Goal: Information Seeking & Learning: Check status

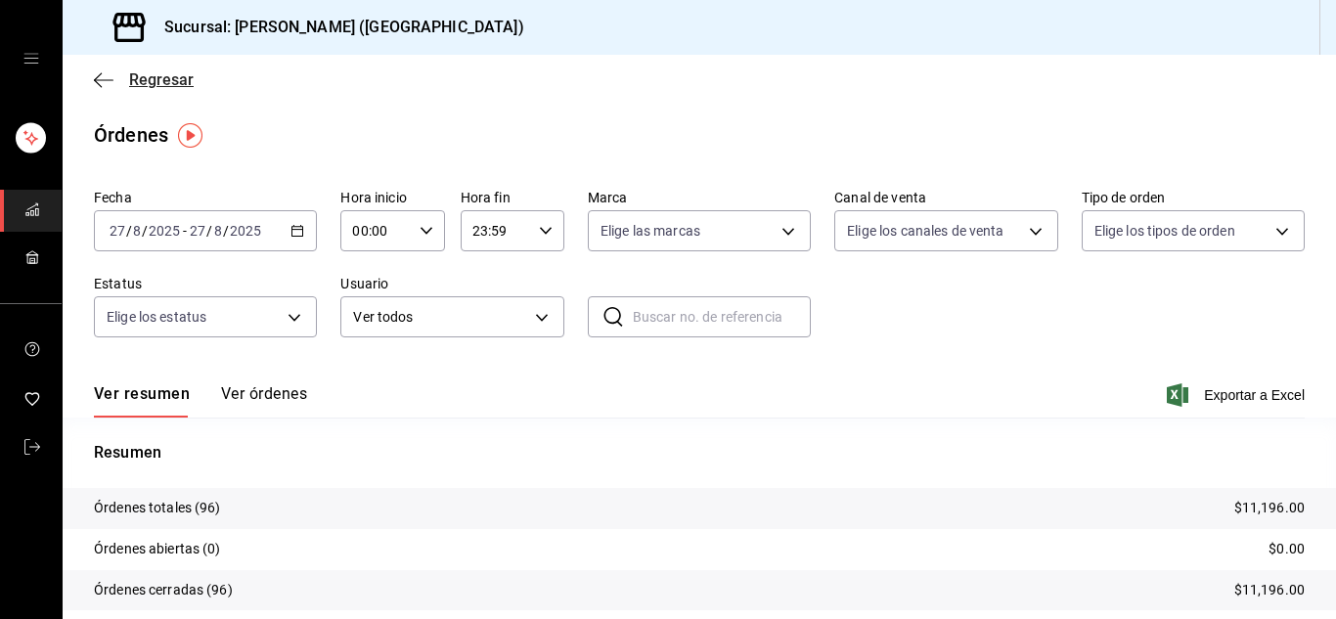
click at [109, 80] on icon "button" at bounding box center [104, 79] width 20 height 1
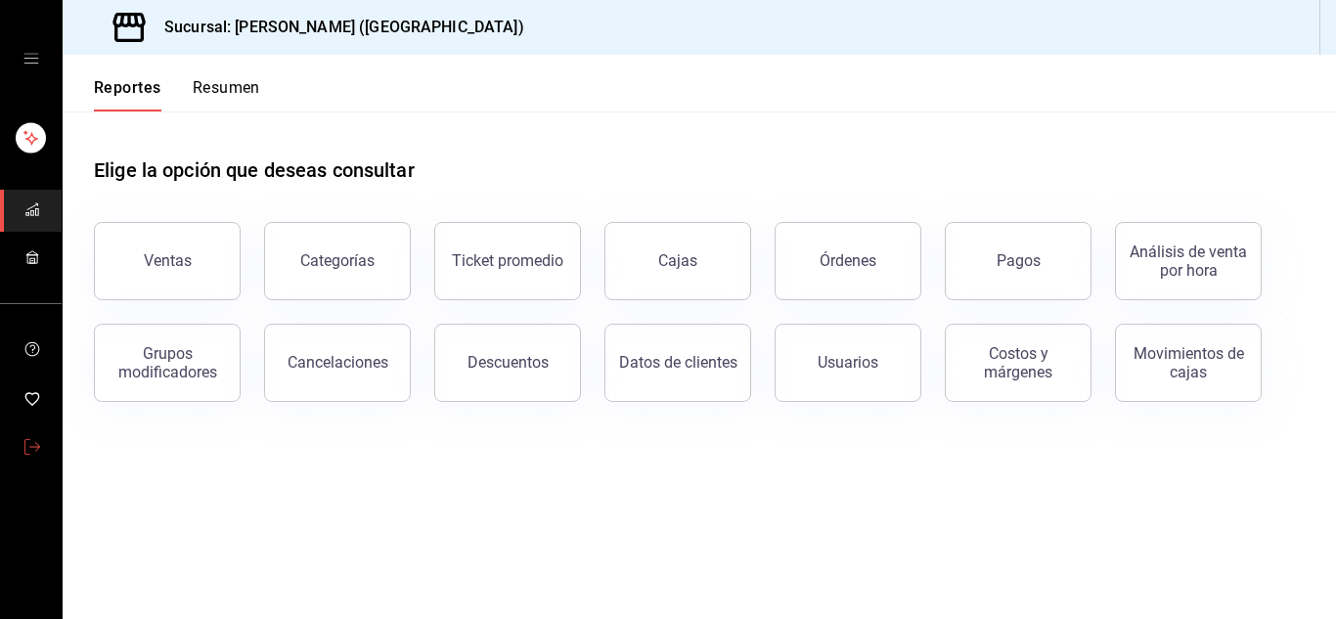
click at [24, 436] on span "mailbox folders" at bounding box center [32, 448] width 16 height 26
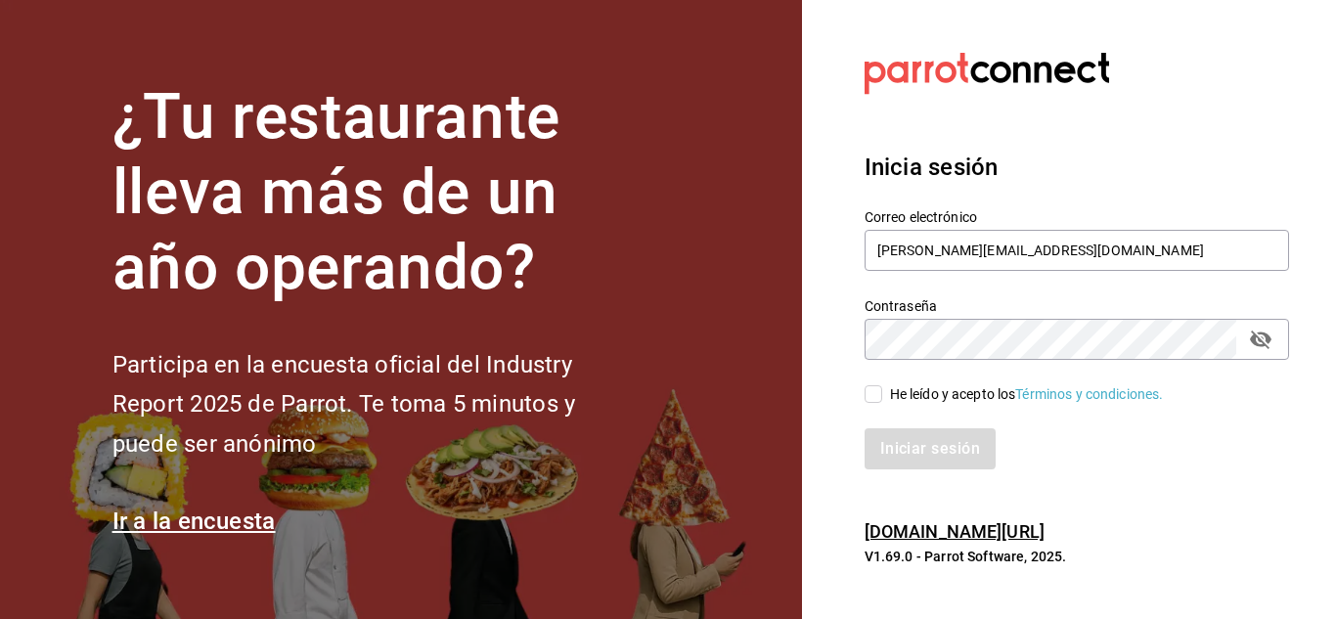
click at [874, 395] on input "He leído y acepto los Términos y condiciones." at bounding box center [874, 394] width 18 height 18
checkbox input "true"
click at [909, 459] on button "Iniciar sesión" at bounding box center [931, 449] width 133 height 41
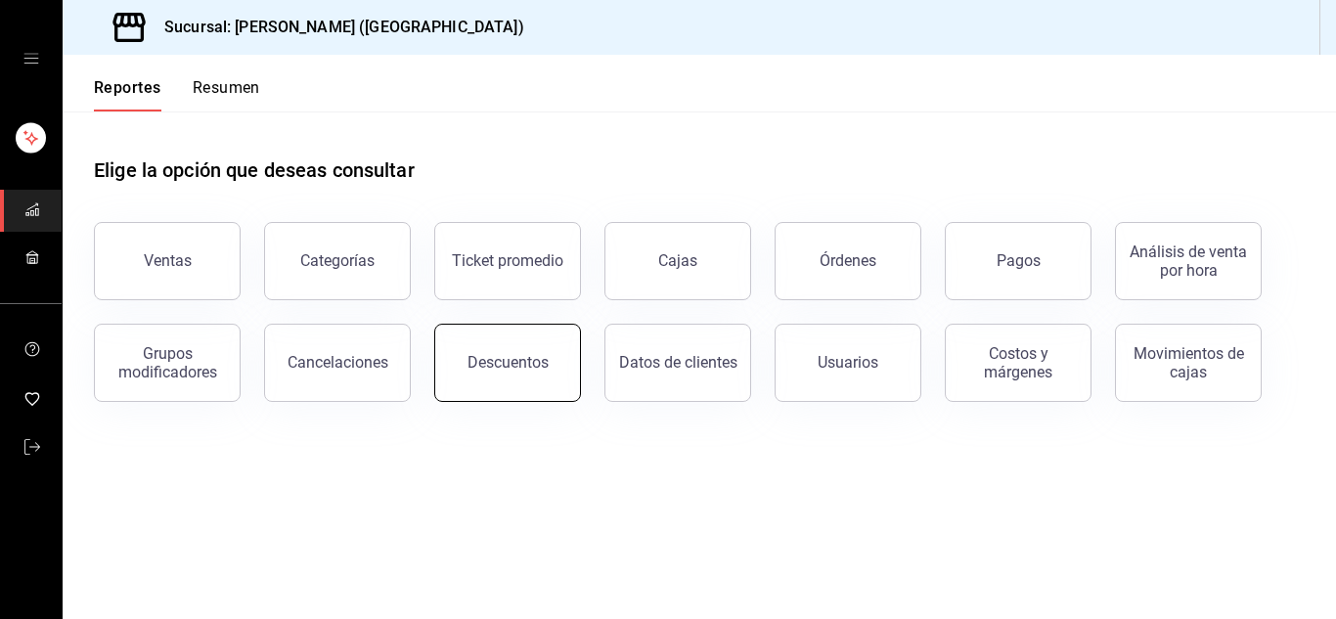
click at [510, 375] on button "Descuentos" at bounding box center [507, 363] width 147 height 78
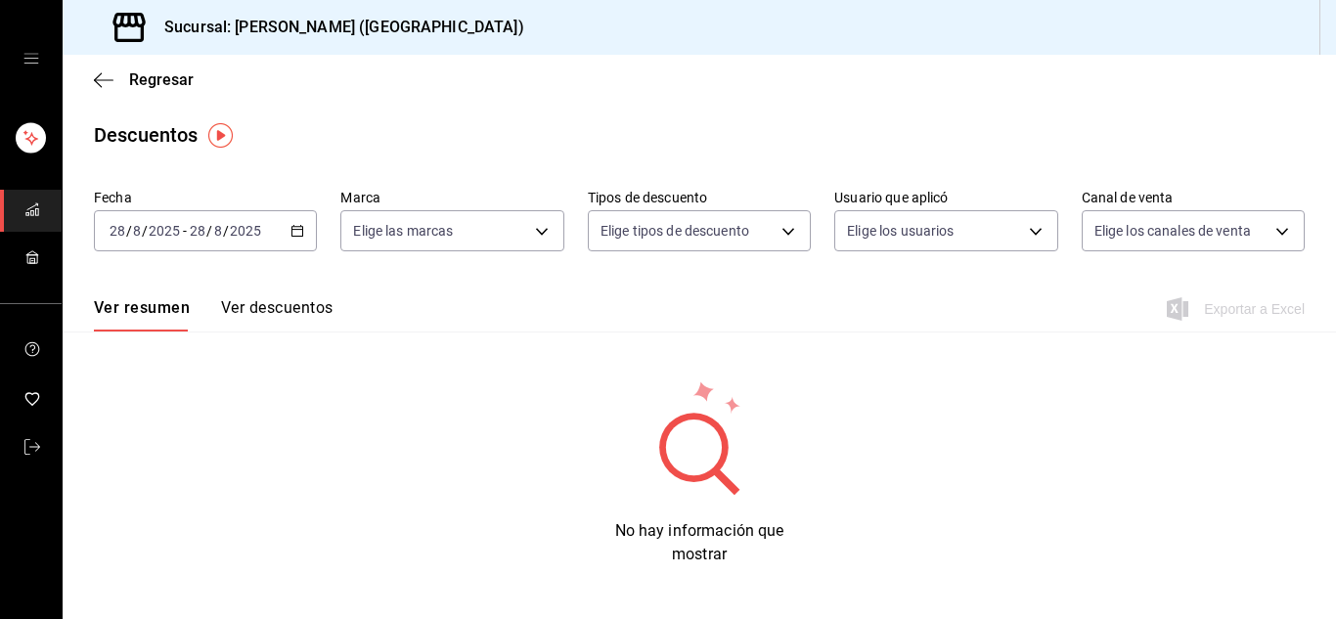
click at [295, 230] on \(Stroke\) "button" at bounding box center [298, 229] width 11 height 1
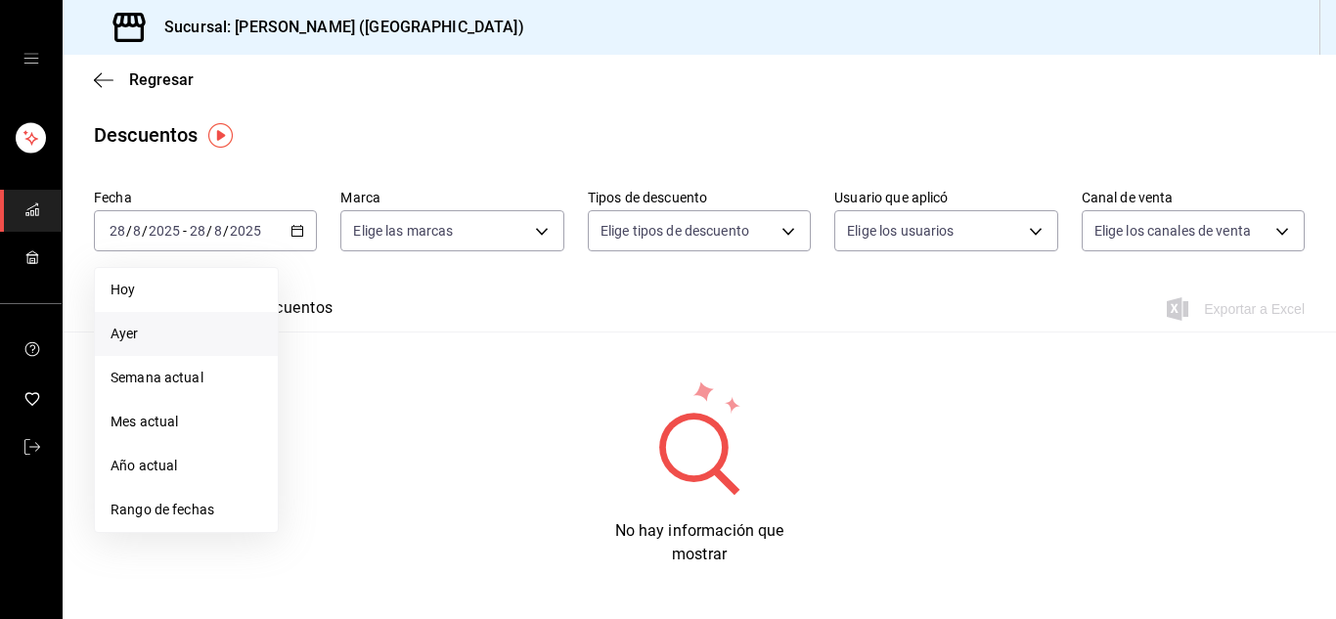
click at [202, 325] on span "Ayer" at bounding box center [187, 334] width 152 height 21
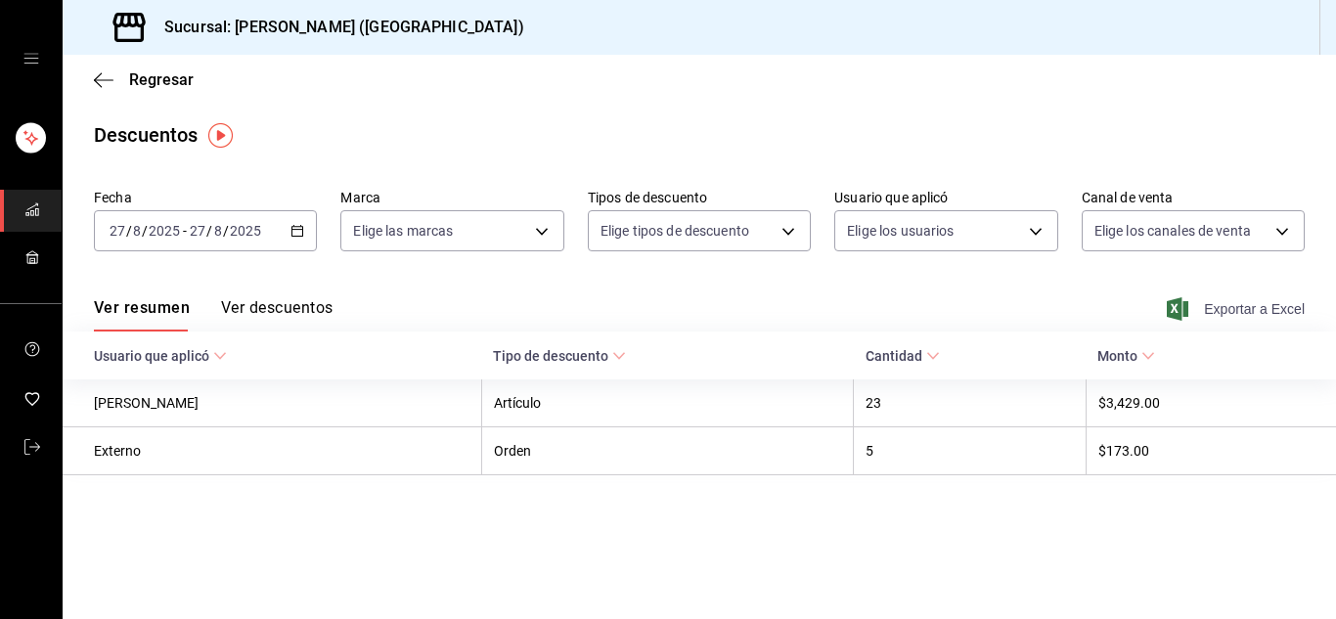
click at [1287, 310] on span "Exportar a Excel" at bounding box center [1238, 308] width 134 height 23
click at [102, 80] on icon "button" at bounding box center [104, 79] width 20 height 1
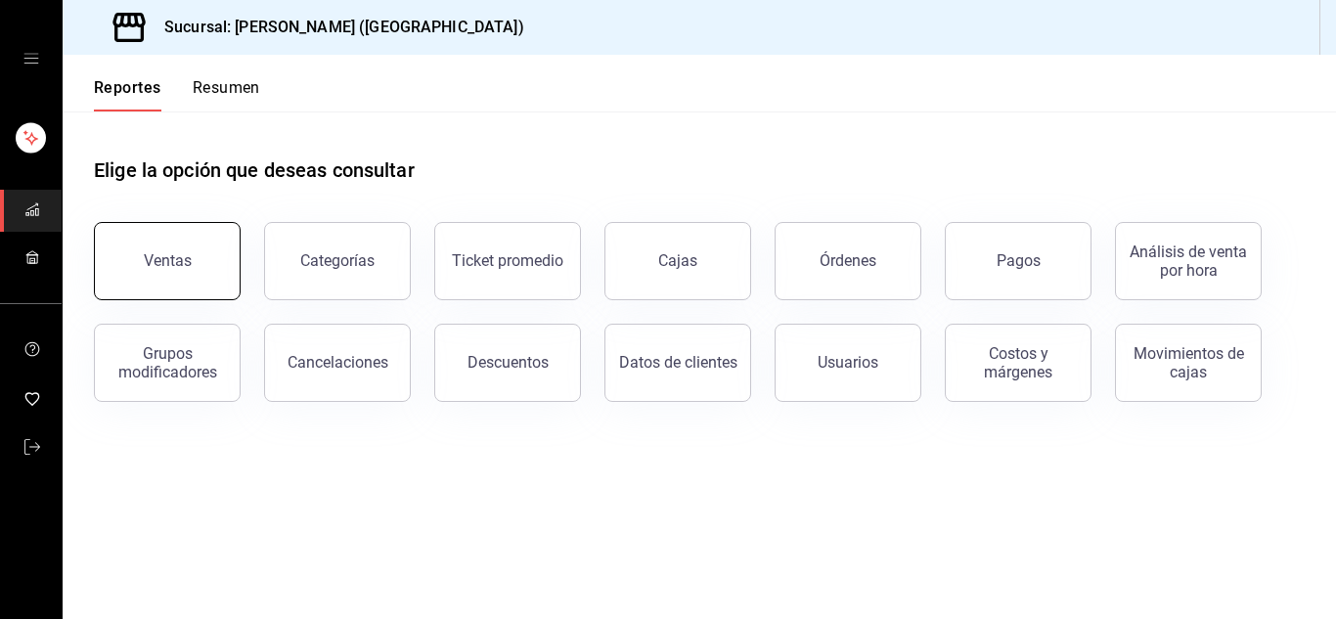
click at [155, 264] on div "Ventas" at bounding box center [168, 260] width 48 height 19
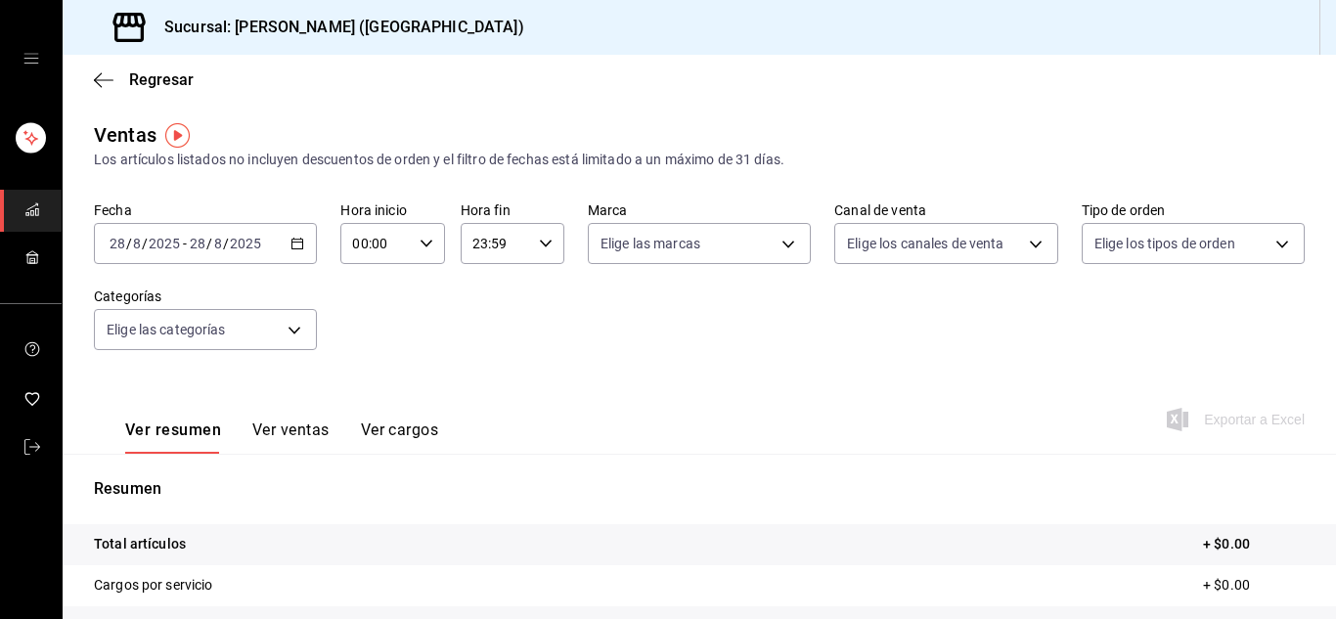
click at [298, 242] on icon "button" at bounding box center [298, 244] width 14 height 14
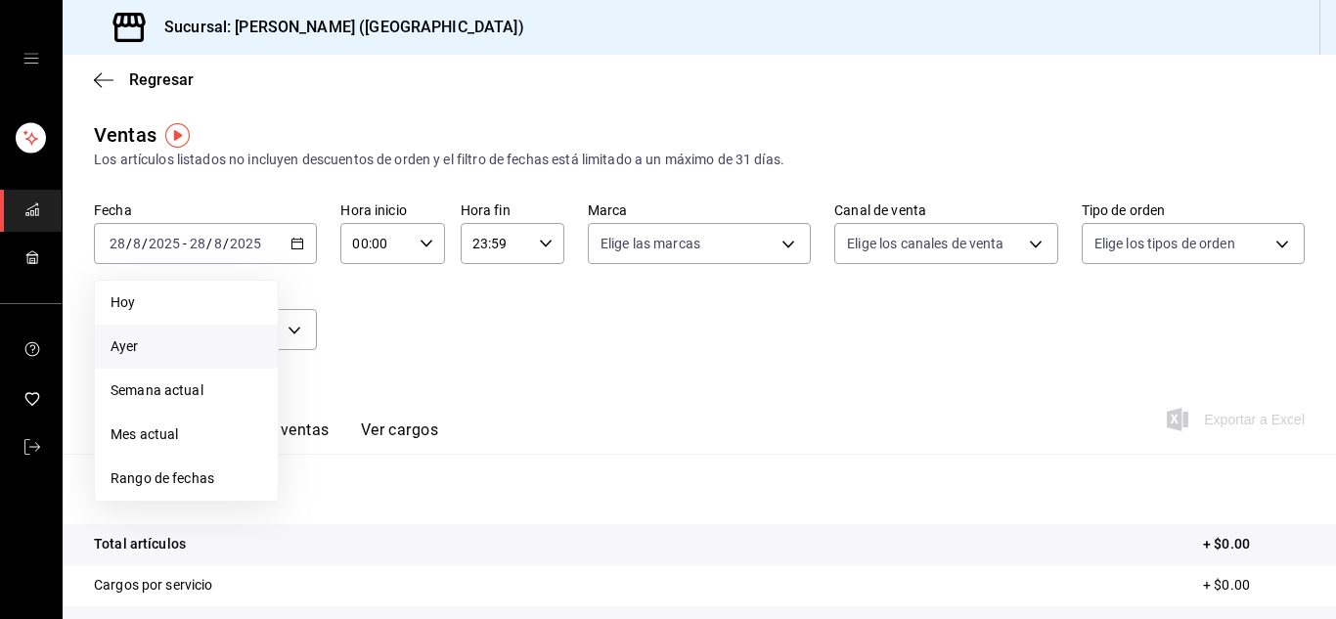
click at [233, 336] on li "Ayer" at bounding box center [186, 347] width 183 height 44
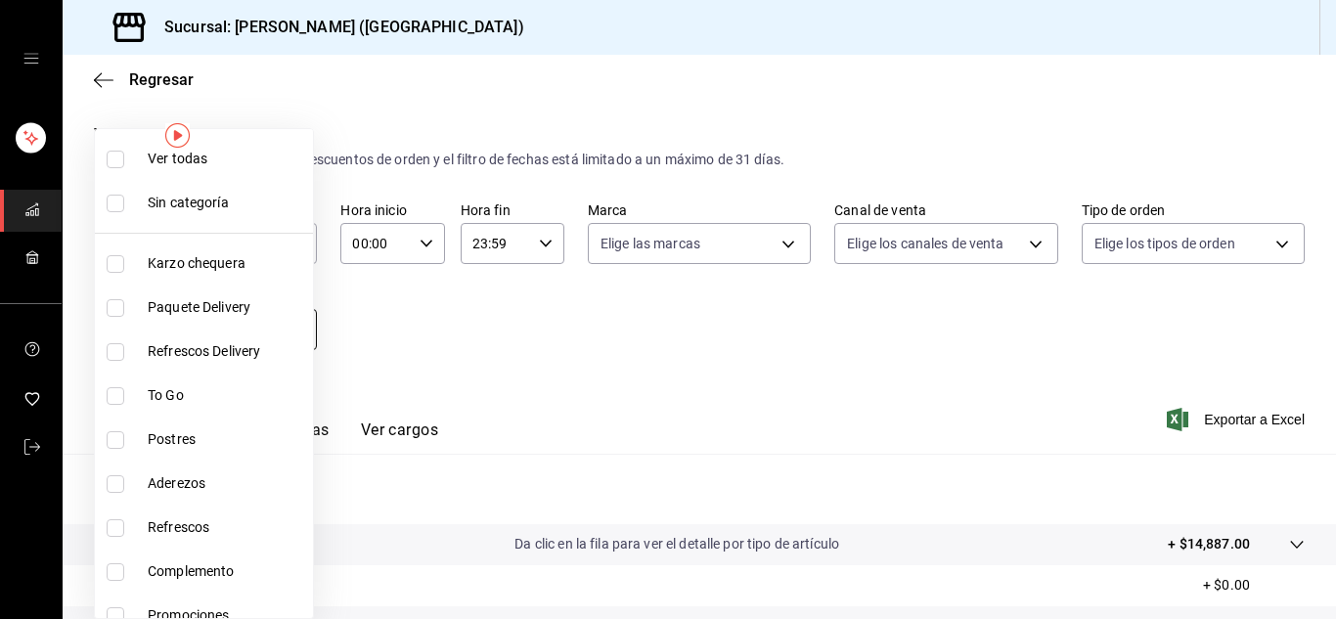
click at [294, 334] on body "Sucursal: Karzzini (MARTE) Regresar Ventas Los artículos listados no incluyen d…" at bounding box center [668, 309] width 1336 height 619
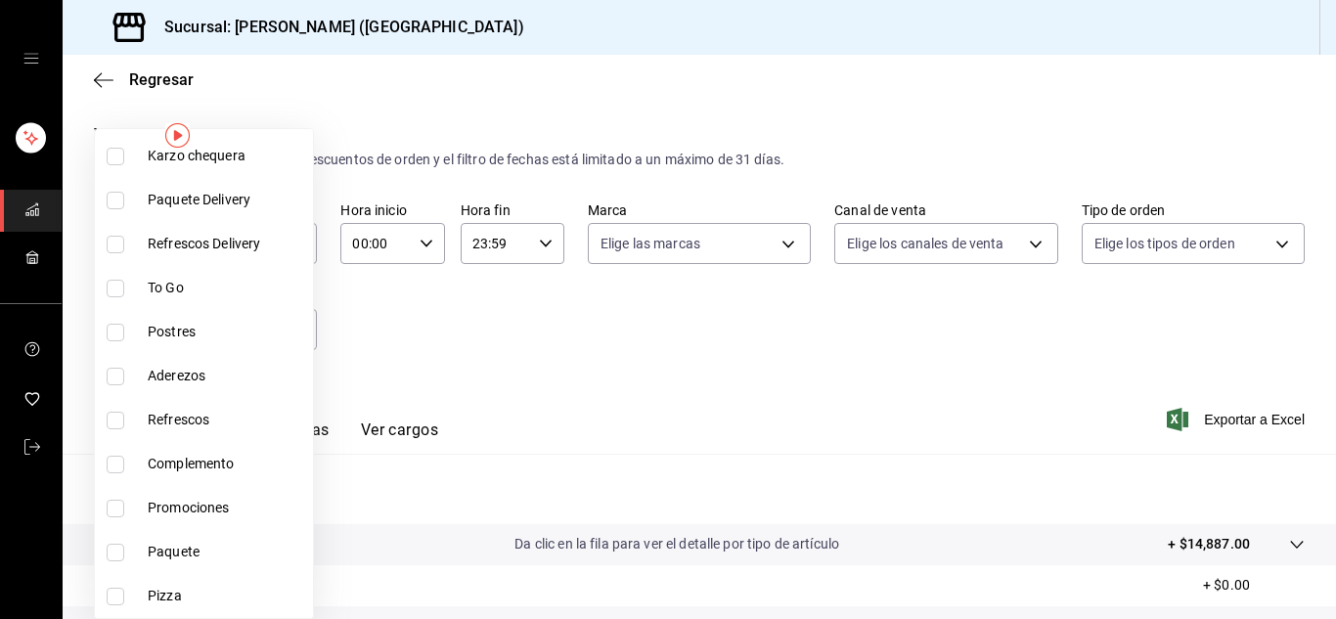
click at [194, 595] on span "Pizza" at bounding box center [227, 596] width 158 height 21
type input "b4509836-bb34-4593-b01b-31e046258b67"
checkbox input "true"
click at [193, 557] on span "Paquete" at bounding box center [227, 552] width 158 height 21
type input "b4509836-bb34-4593-b01b-31e046258b67,b76a6460-35d1-4398-8c9a-a96ce5d1f794"
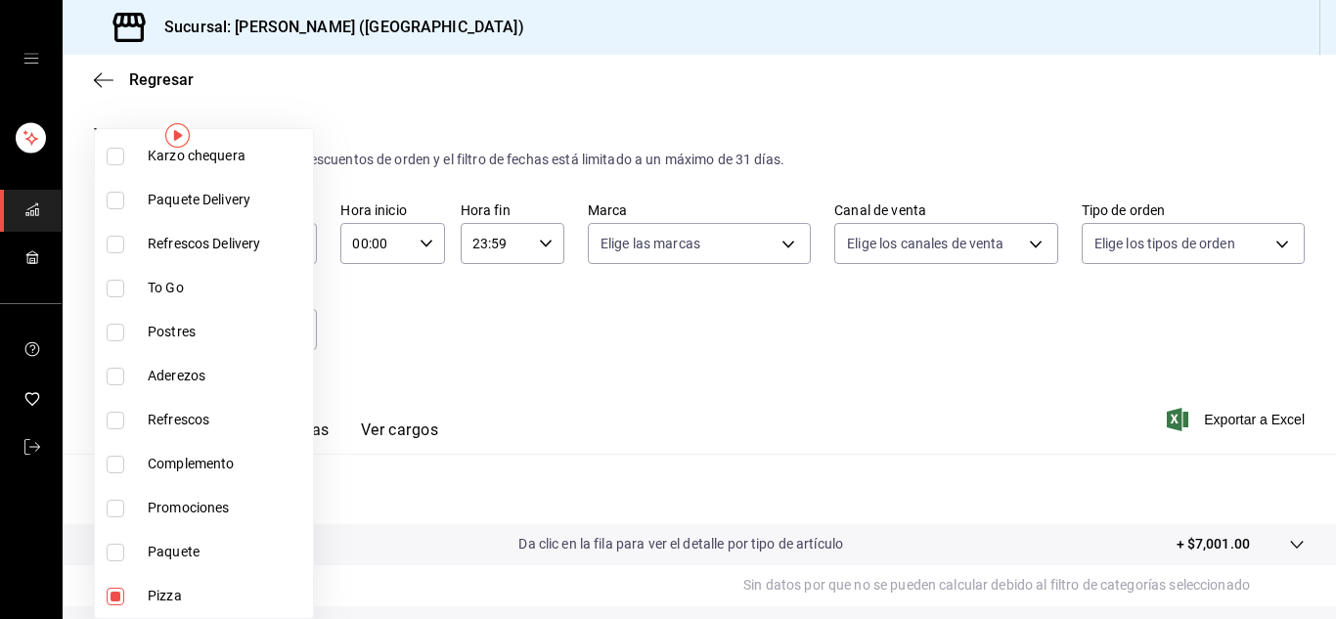
checkbox input "true"
click at [225, 520] on li "Promociones" at bounding box center [204, 508] width 218 height 44
type input "b4509836-bb34-4593-b01b-31e046258b67,b76a6460-35d1-4398-8c9a-a96ce5d1f794,0a187…"
checkbox input "true"
click at [545, 445] on div at bounding box center [668, 309] width 1336 height 619
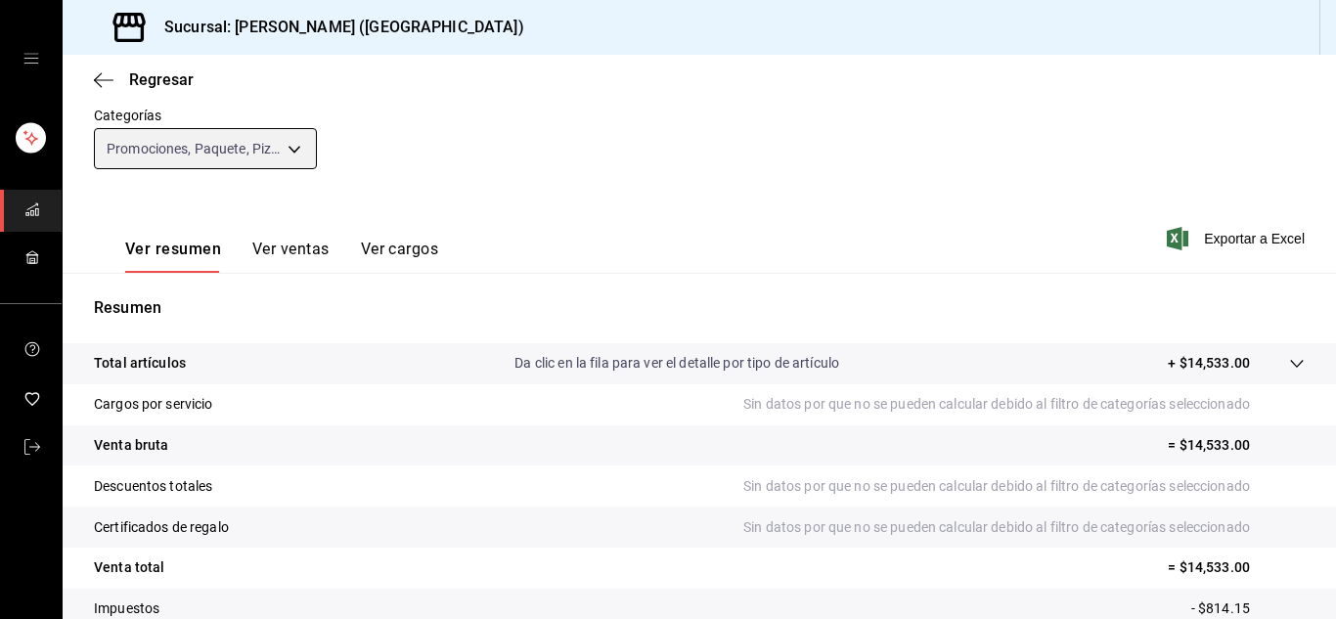
scroll to position [170, 0]
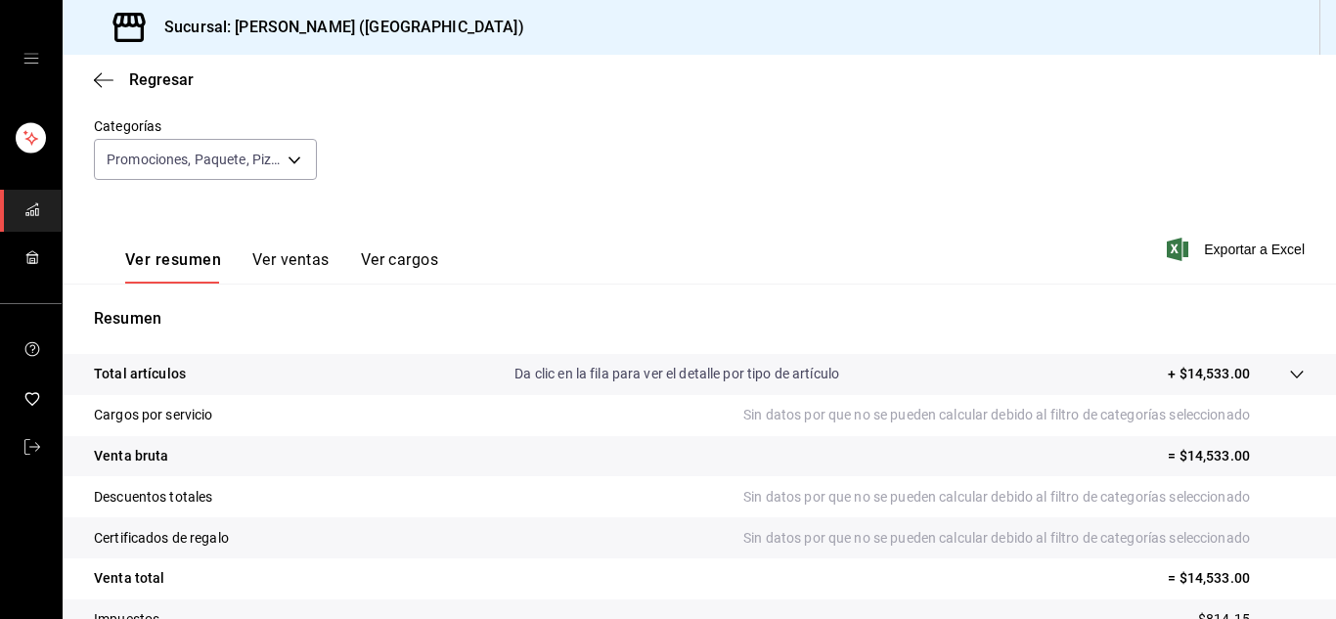
click at [302, 264] on button "Ver ventas" at bounding box center [290, 266] width 77 height 33
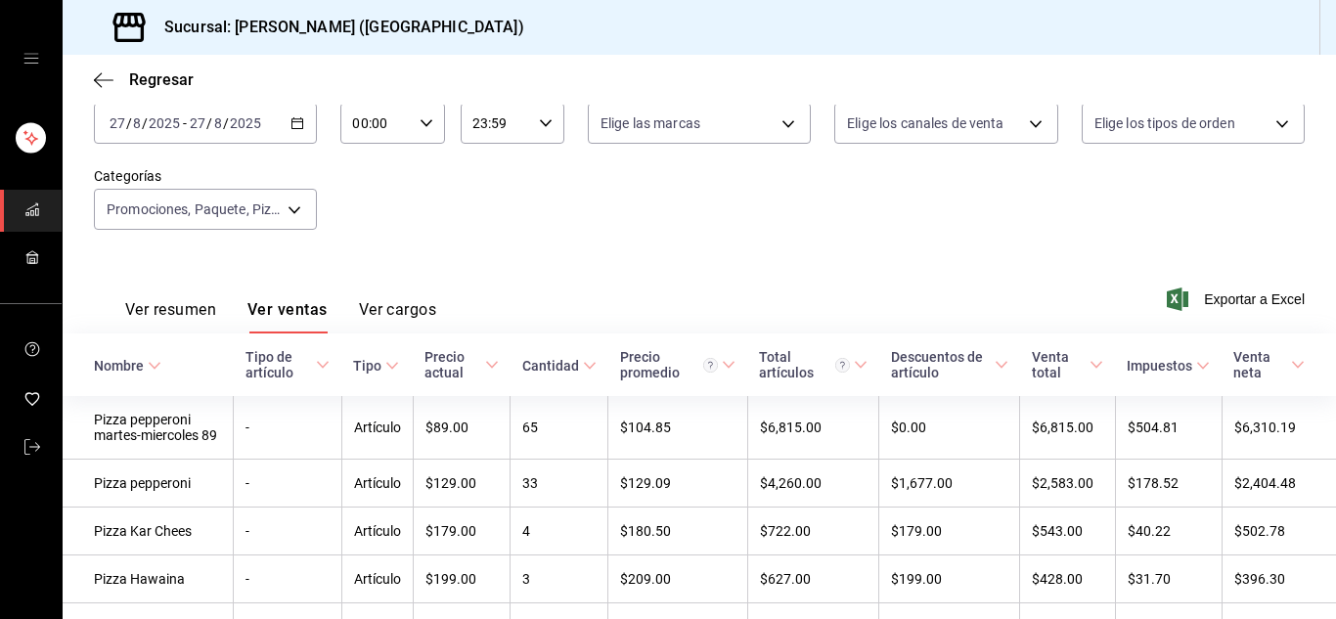
scroll to position [106, 0]
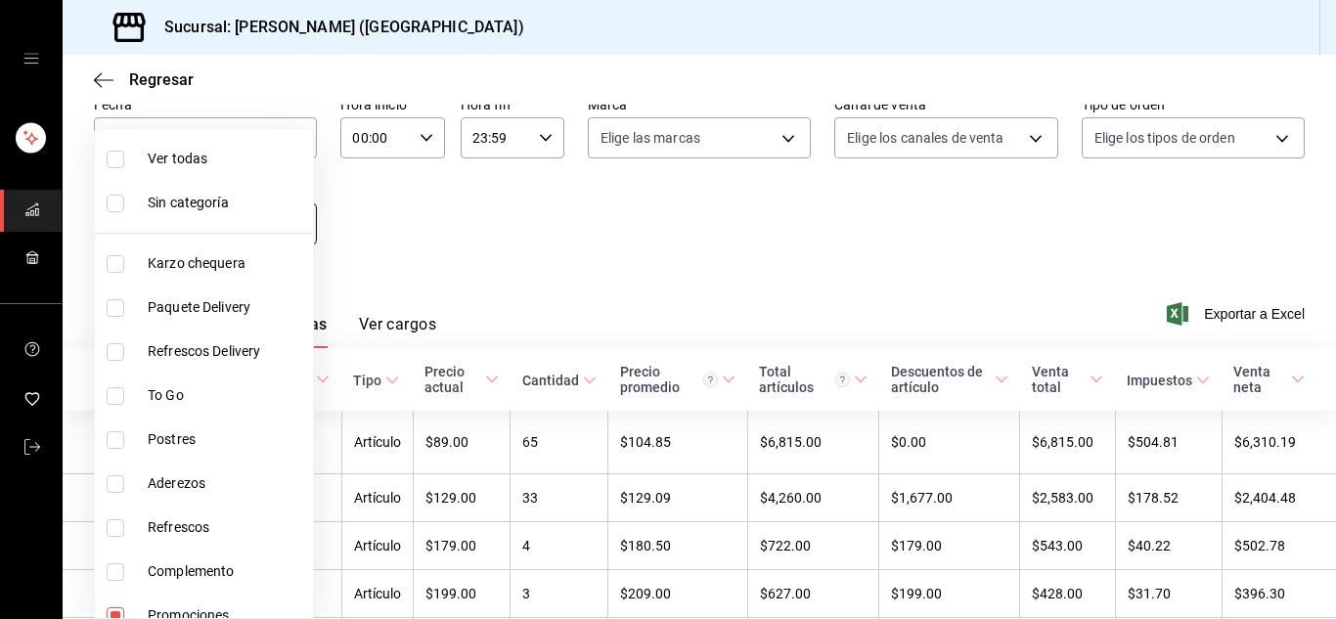
click at [284, 224] on body "Sucursal: Karzzini (MARTE) Regresar Ventas Los artículos listados no incluyen d…" at bounding box center [668, 309] width 1336 height 619
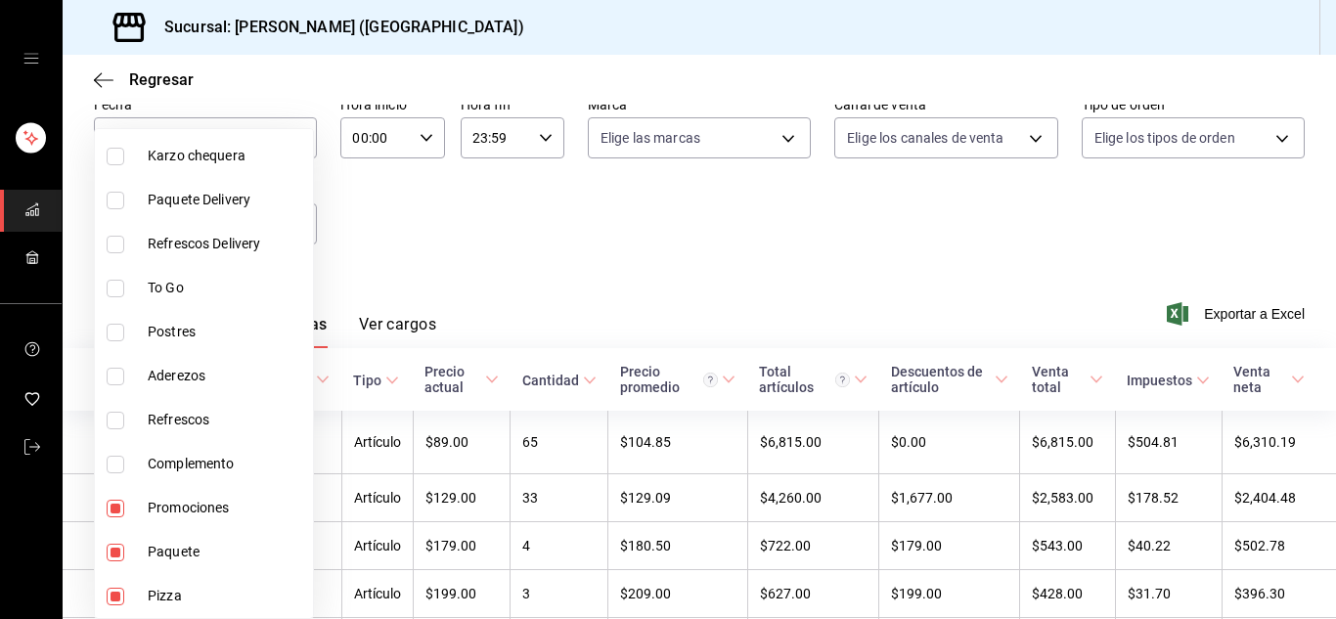
click at [219, 505] on span "Promociones" at bounding box center [227, 508] width 158 height 21
type input "b4509836-bb34-4593-b01b-31e046258b67,b76a6460-35d1-4398-8c9a-a96ce5d1f794"
checkbox input "false"
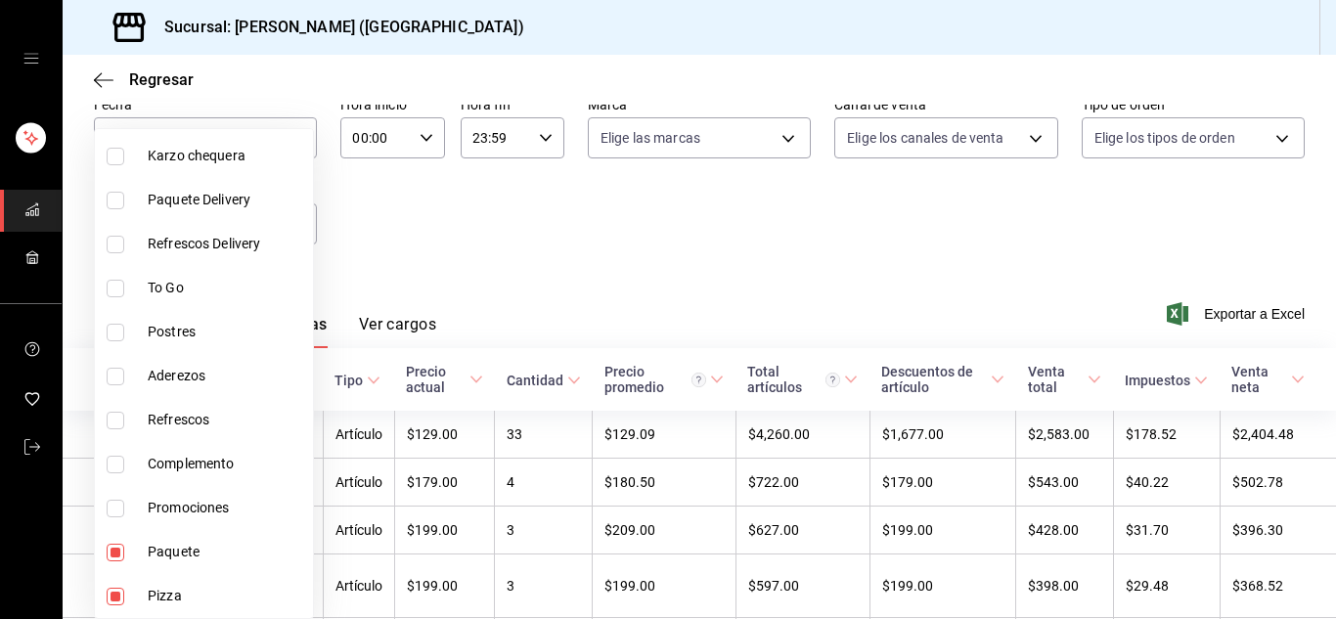
click at [209, 539] on li "Paquete" at bounding box center [204, 552] width 218 height 44
type input "b4509836-bb34-4593-b01b-31e046258b67"
checkbox input "false"
click at [204, 586] on span "Pizza" at bounding box center [227, 596] width 158 height 21
checkbox input "false"
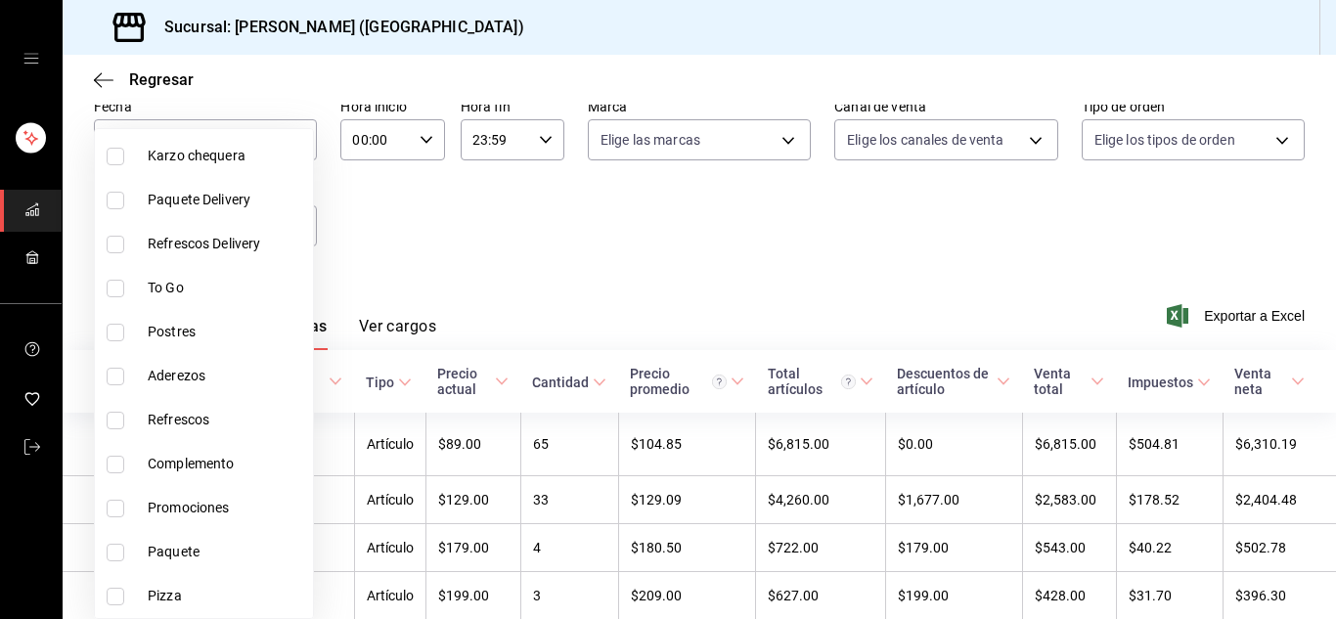
scroll to position [106, 0]
click at [221, 461] on span "Complemento" at bounding box center [227, 464] width 158 height 21
type input "4c7ebd58-37c9-4645-b3e6-2129e50e99e5"
checkbox input "true"
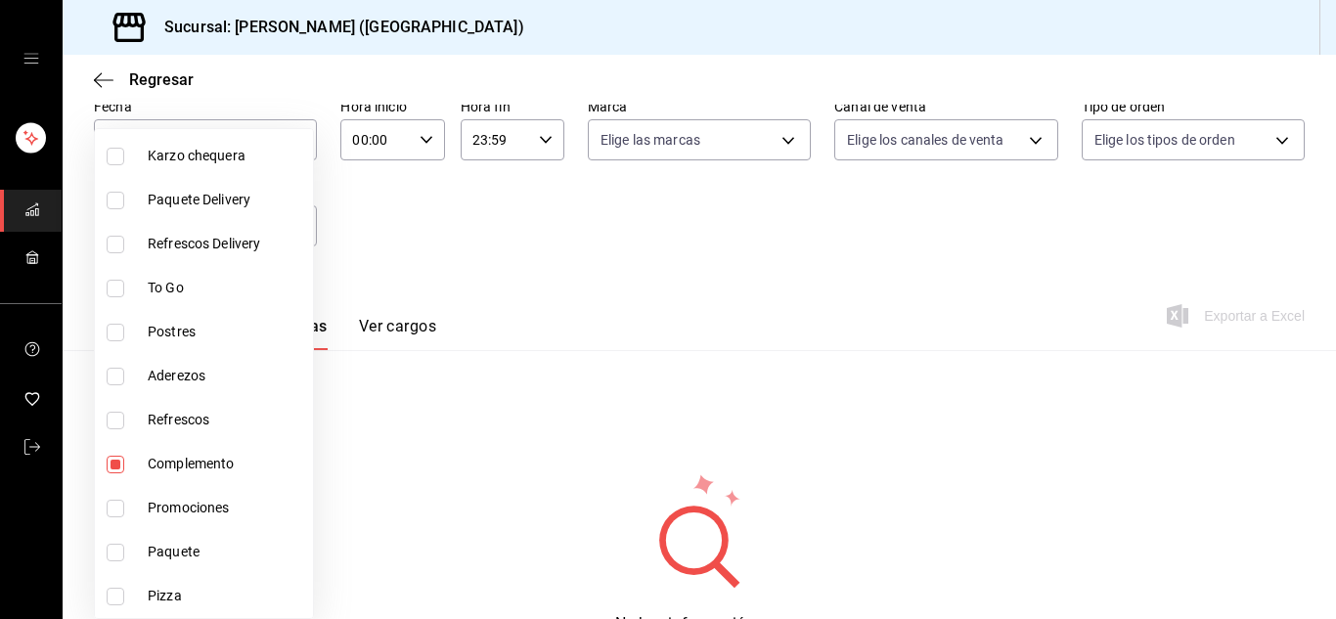
scroll to position [106, 0]
click at [221, 461] on span "Complemento" at bounding box center [227, 464] width 158 height 21
checkbox input "false"
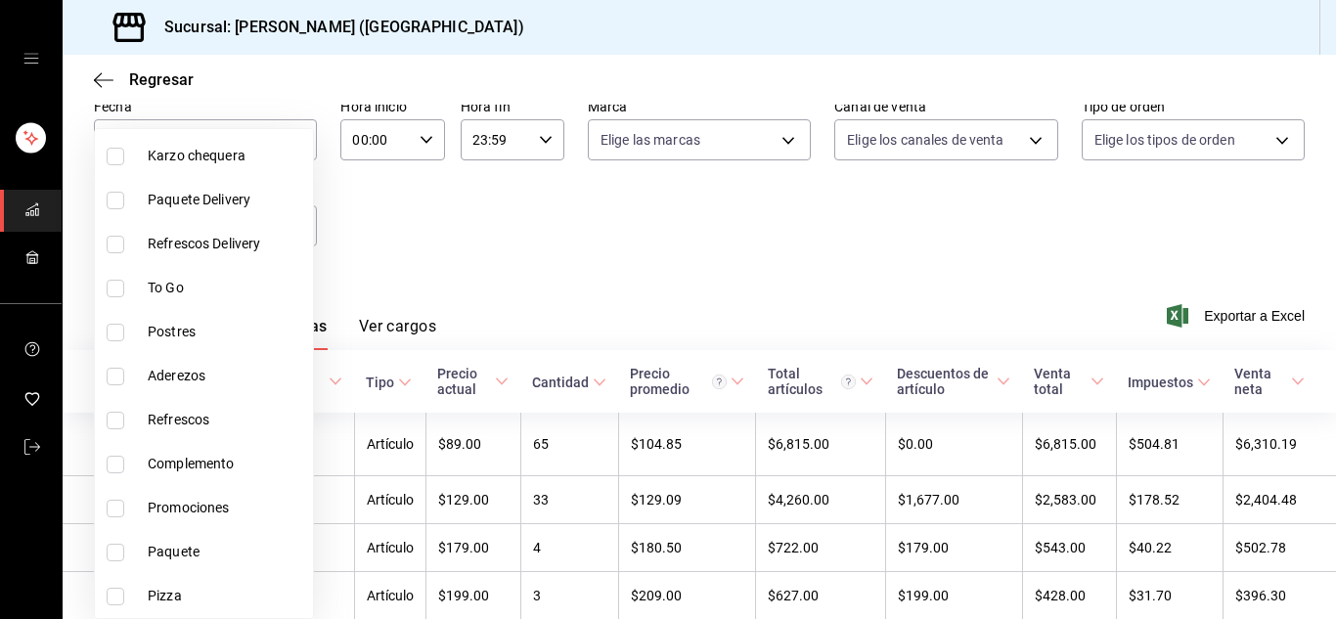
scroll to position [106, 0]
click at [200, 335] on span "Postres" at bounding box center [227, 332] width 158 height 21
type input "a5f7fc74-d40b-46fc-b1d0-42c617ce2b85"
checkbox input "true"
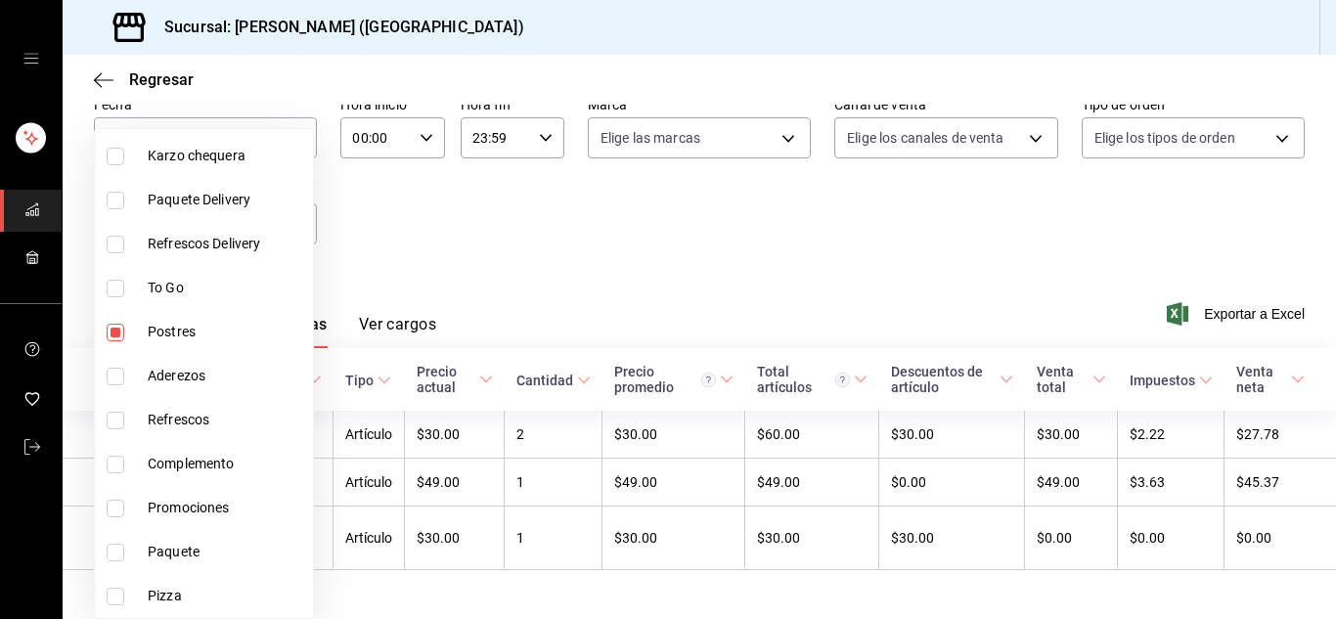
click at [204, 375] on span "Aderezos" at bounding box center [227, 376] width 158 height 21
type input "a5f7fc74-d40b-46fc-b1d0-42c617ce2b85,1a4358bd-7363-4e43-a87d-ddb90b91e418"
checkbox input "true"
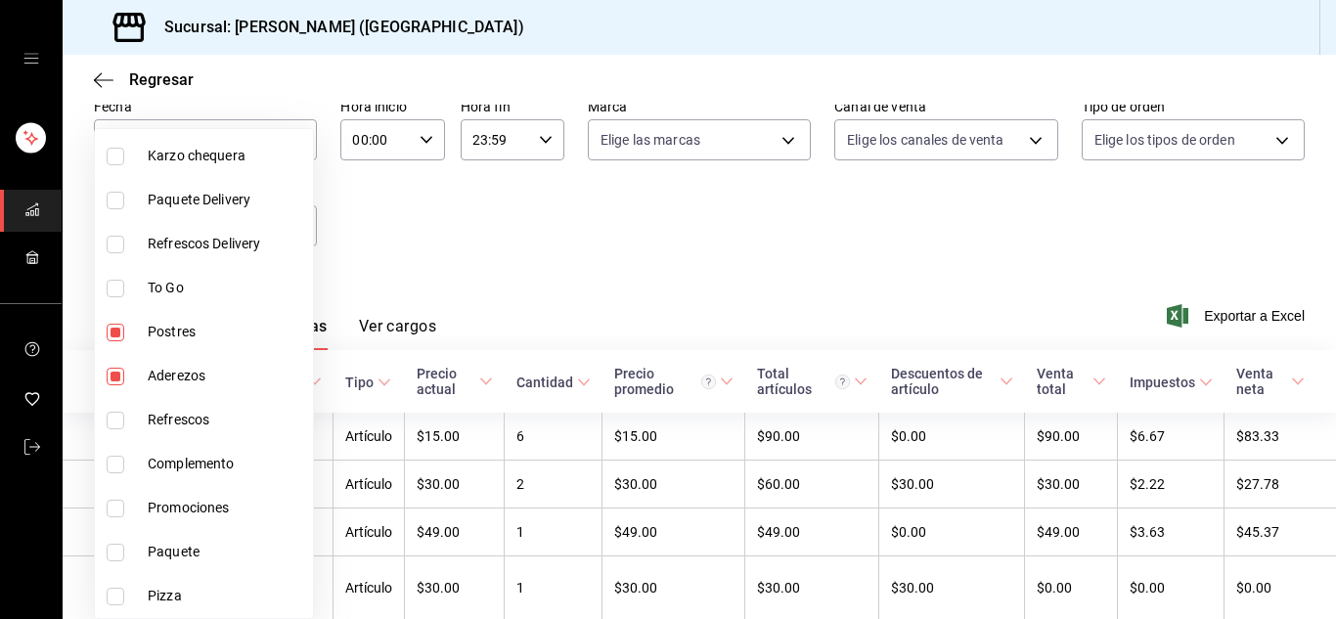
scroll to position [106, 0]
click at [654, 233] on div at bounding box center [668, 309] width 1336 height 619
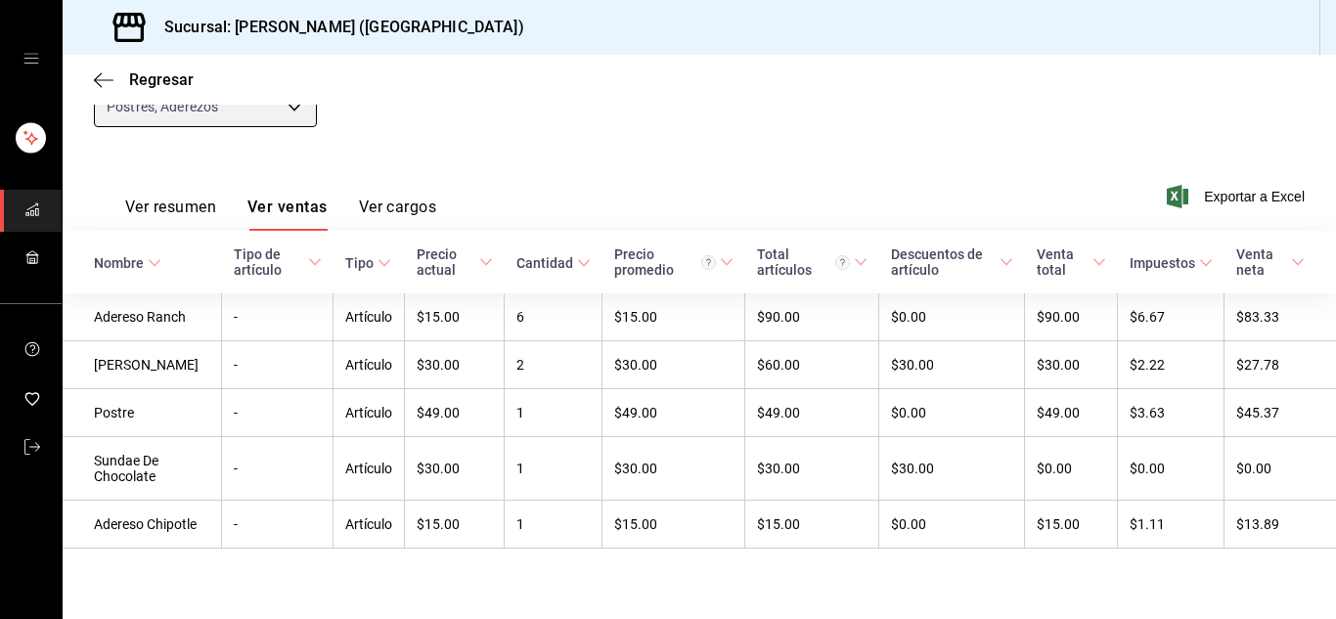
scroll to position [264, 0]
click at [113, 84] on icon "button" at bounding box center [104, 80] width 20 height 18
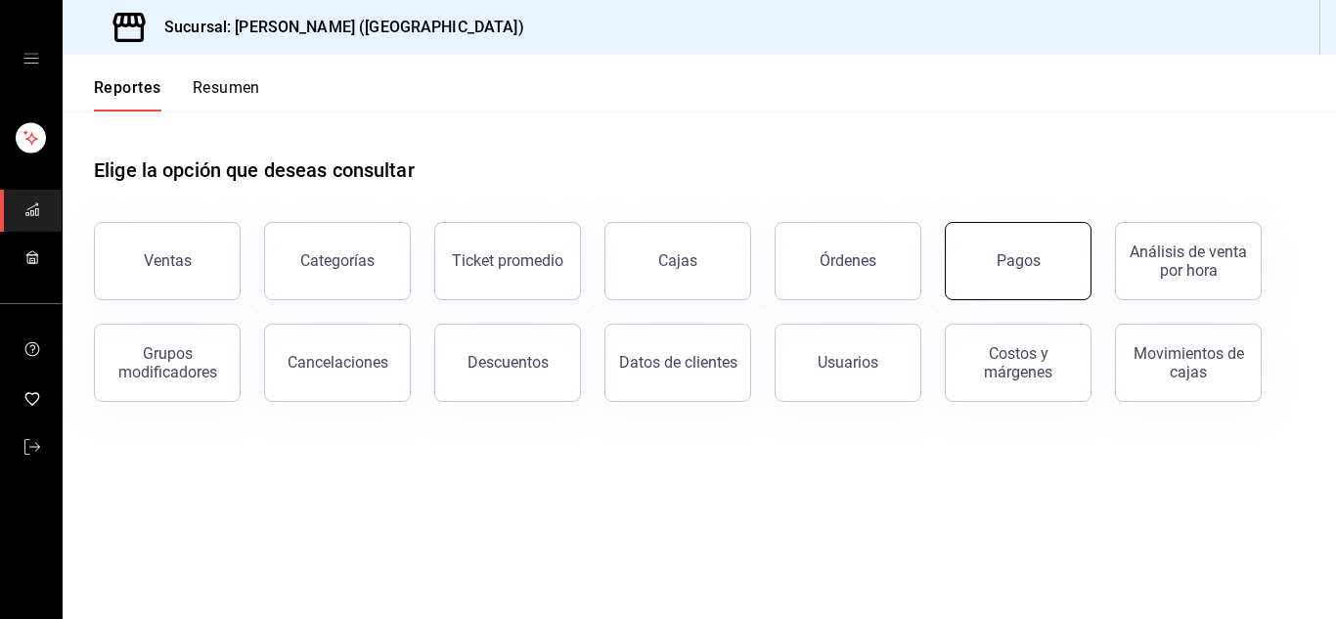
click at [1048, 237] on button "Pagos" at bounding box center [1018, 261] width 147 height 78
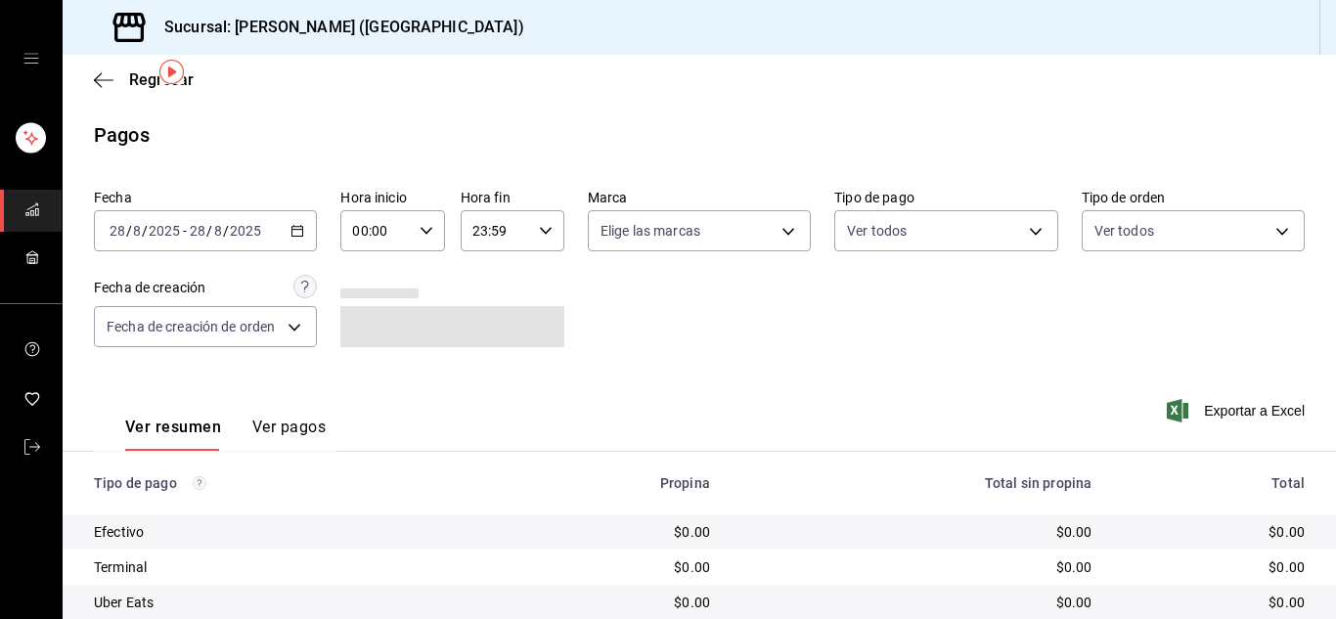
scroll to position [81, 0]
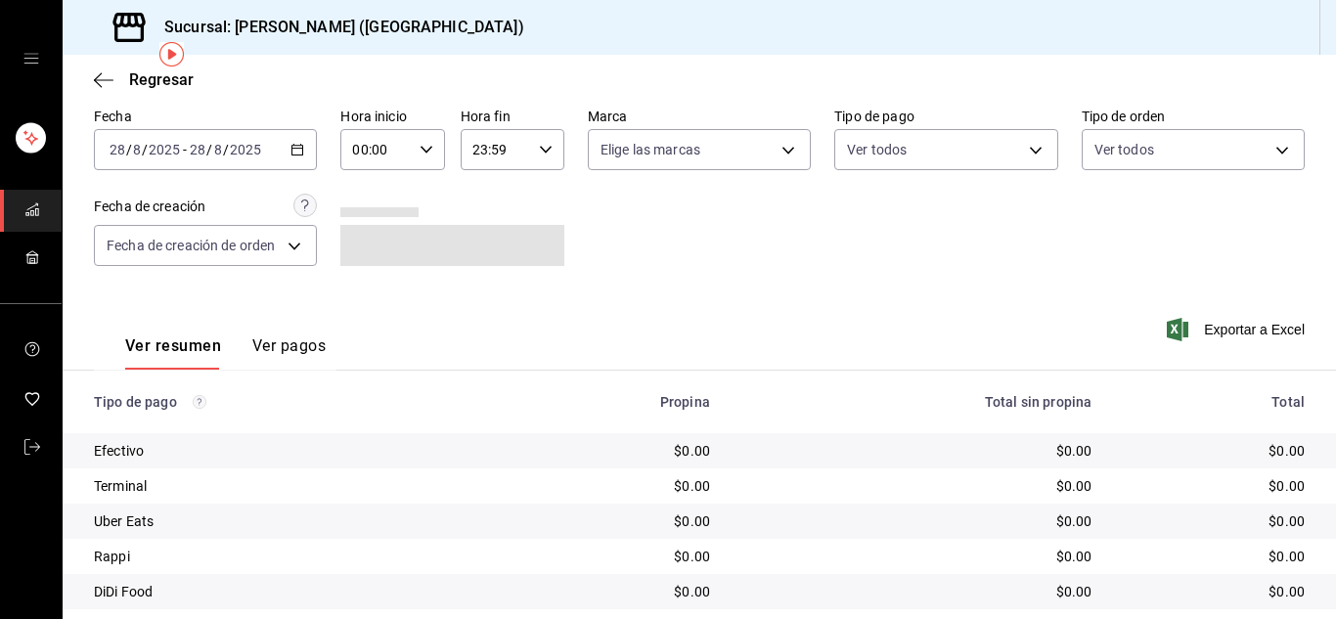
click at [293, 151] on icon "button" at bounding box center [298, 150] width 14 height 14
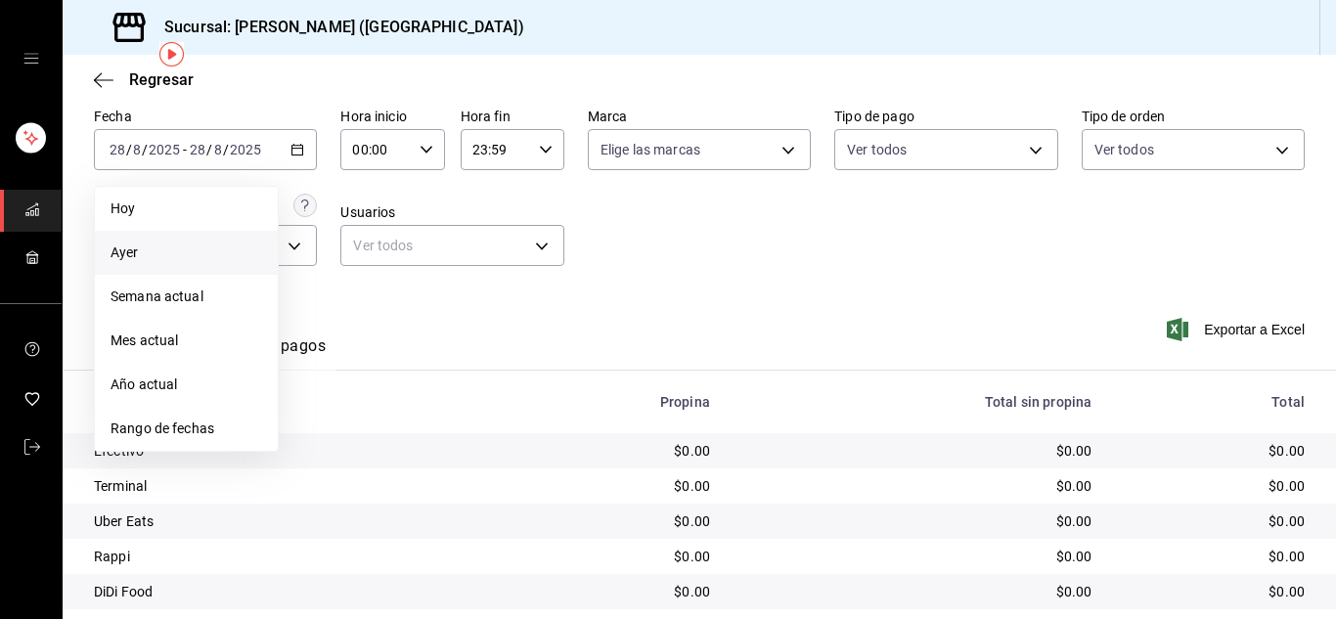
click at [189, 252] on span "Ayer" at bounding box center [187, 253] width 152 height 21
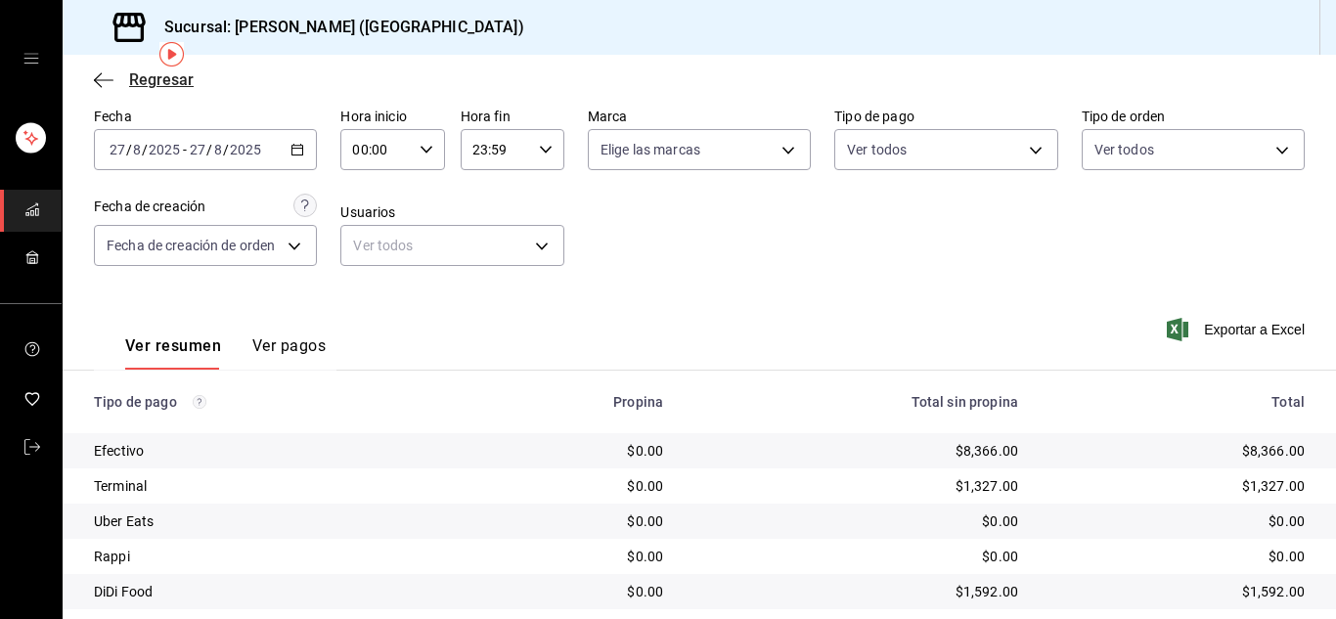
click at [104, 84] on icon "button" at bounding box center [104, 80] width 20 height 18
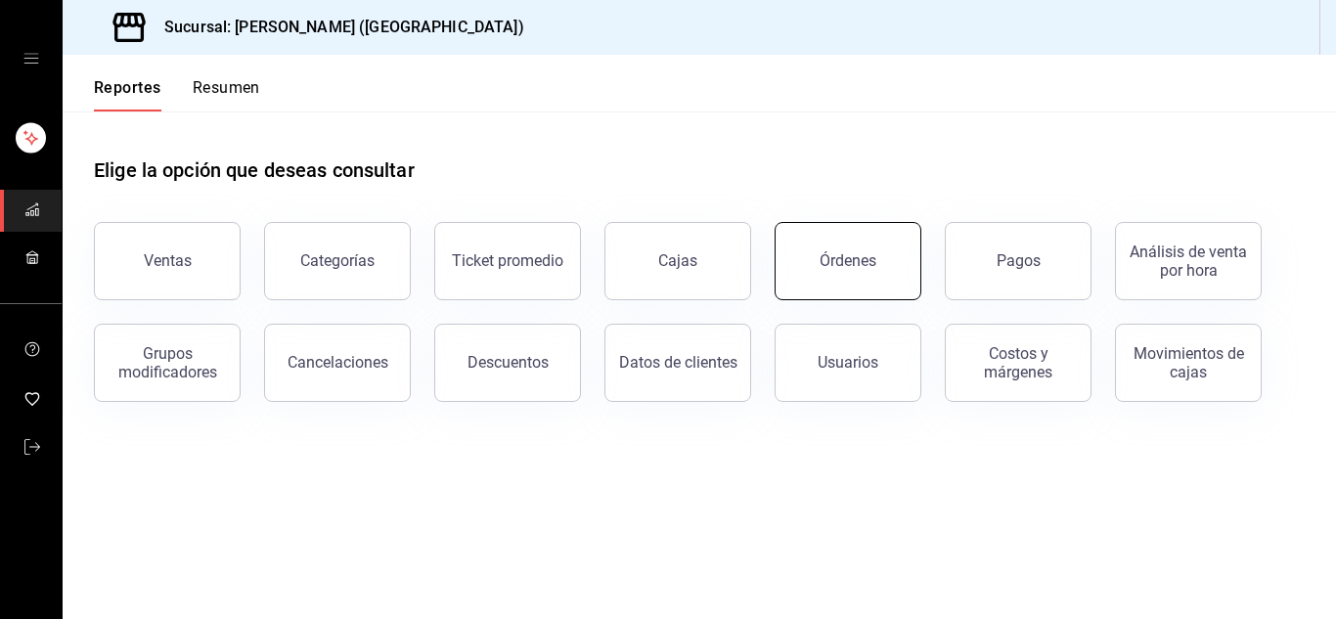
click at [855, 272] on button "Órdenes" at bounding box center [848, 261] width 147 height 78
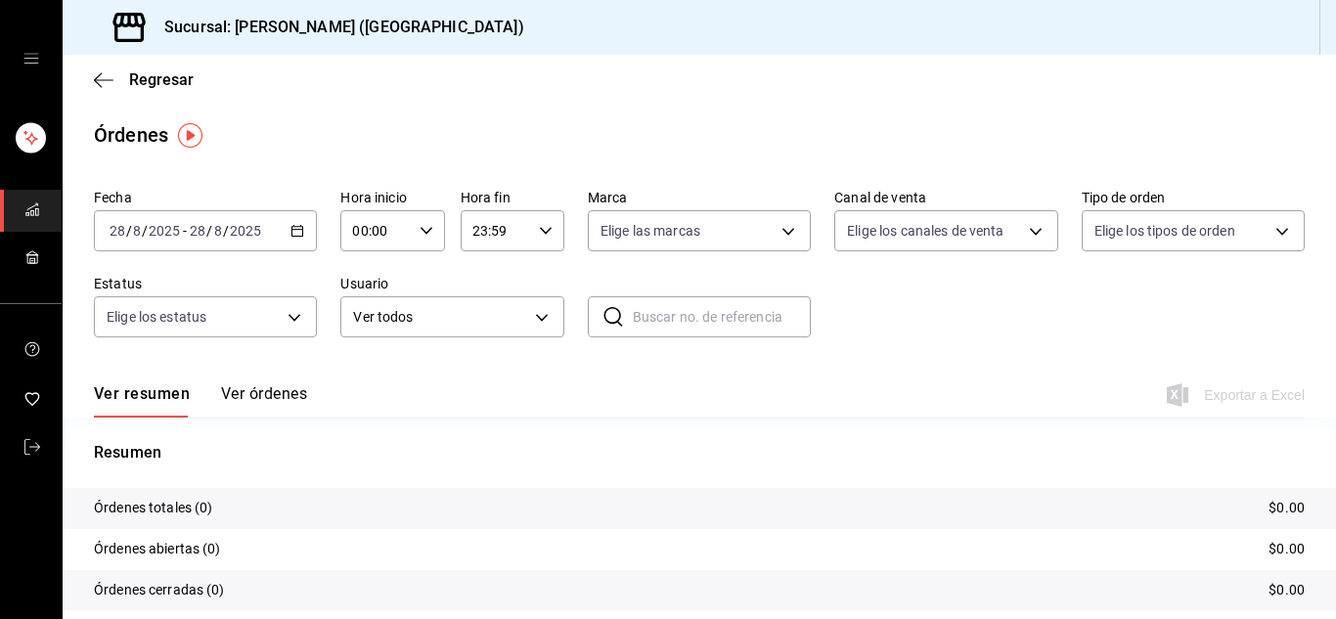
click at [293, 232] on icon "button" at bounding box center [298, 231] width 14 height 14
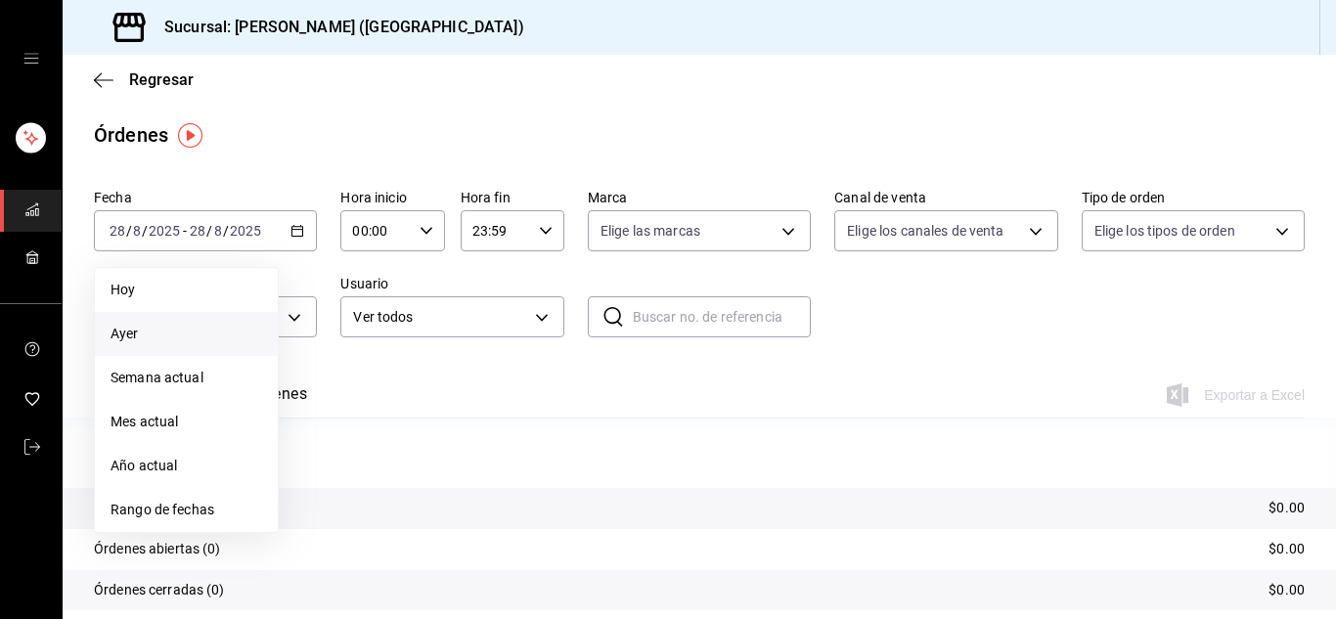
click at [192, 330] on span "Ayer" at bounding box center [187, 334] width 152 height 21
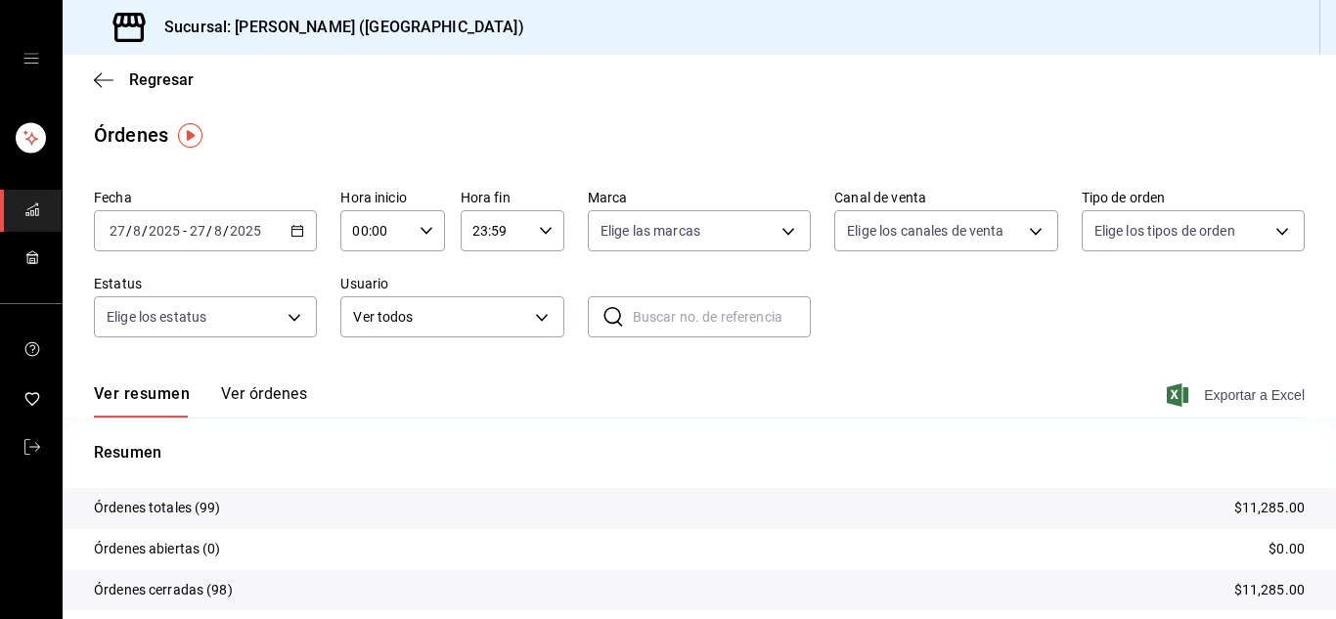
click at [1233, 398] on span "Exportar a Excel" at bounding box center [1238, 395] width 134 height 23
click at [38, 444] on icon "mailbox folders" at bounding box center [32, 447] width 16 height 16
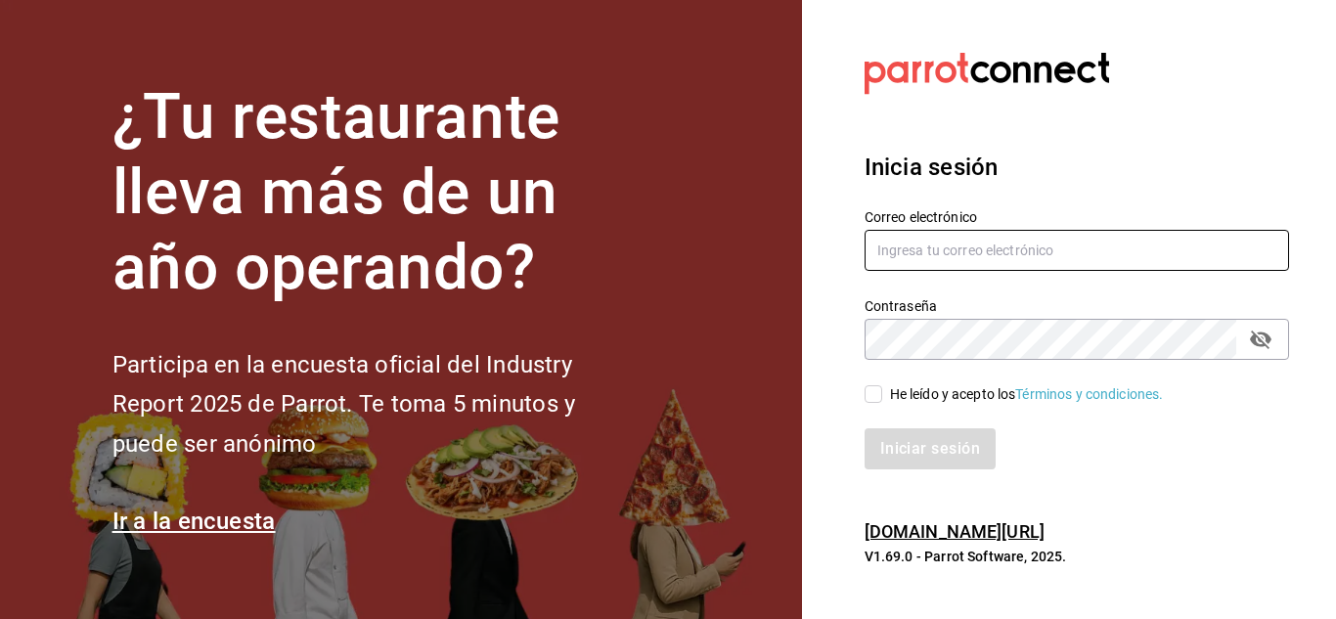
type input "[PERSON_NAME][EMAIL_ADDRESS][DOMAIN_NAME]"
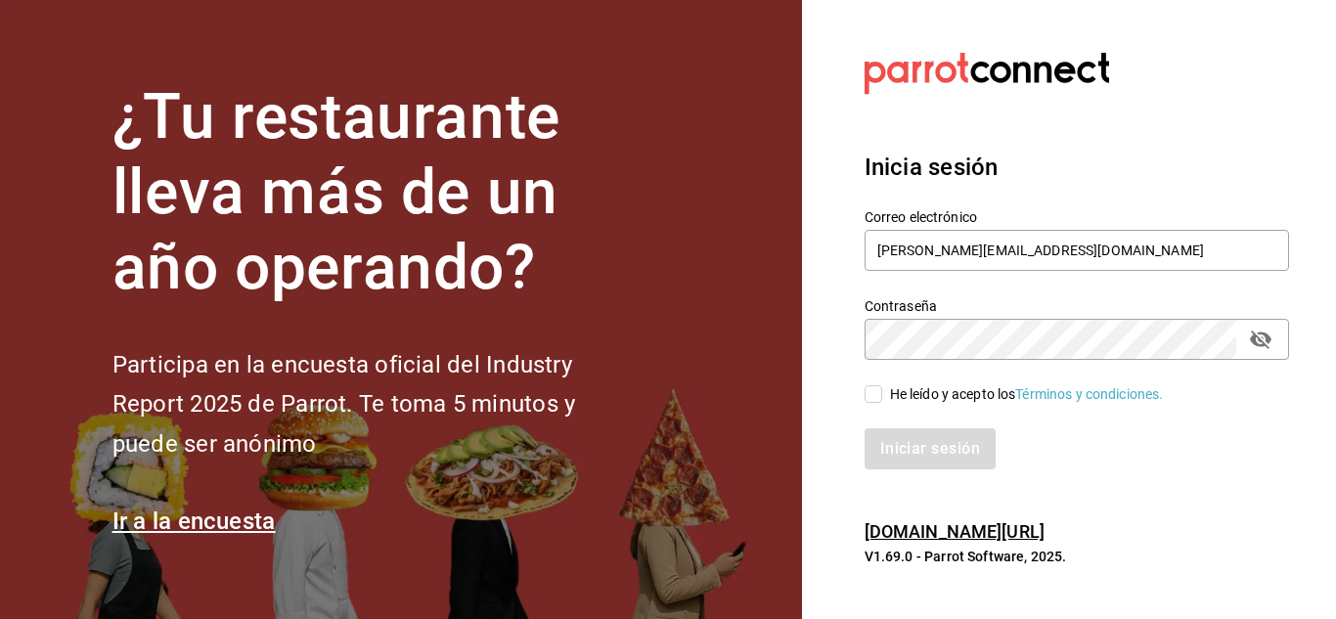
click at [873, 397] on input "He leído y acepto los Términos y condiciones." at bounding box center [874, 394] width 18 height 18
checkbox input "true"
click at [916, 447] on button "Iniciar sesión" at bounding box center [931, 449] width 133 height 41
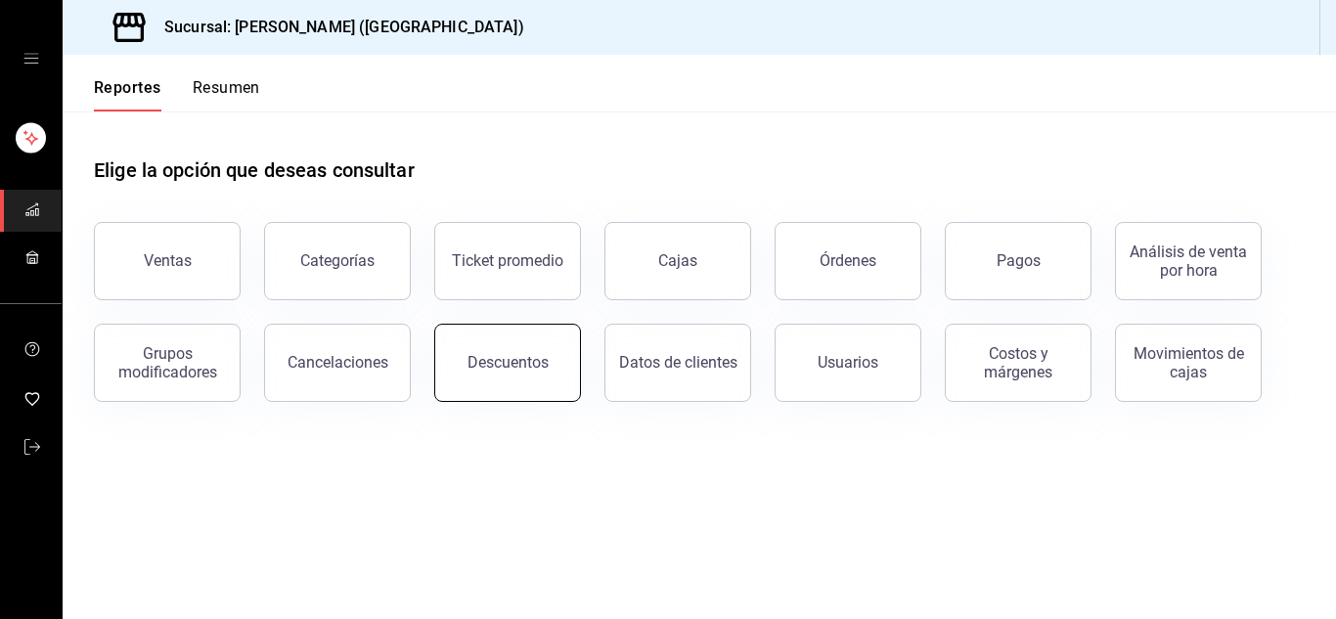
click at [511, 351] on button "Descuentos" at bounding box center [507, 363] width 147 height 78
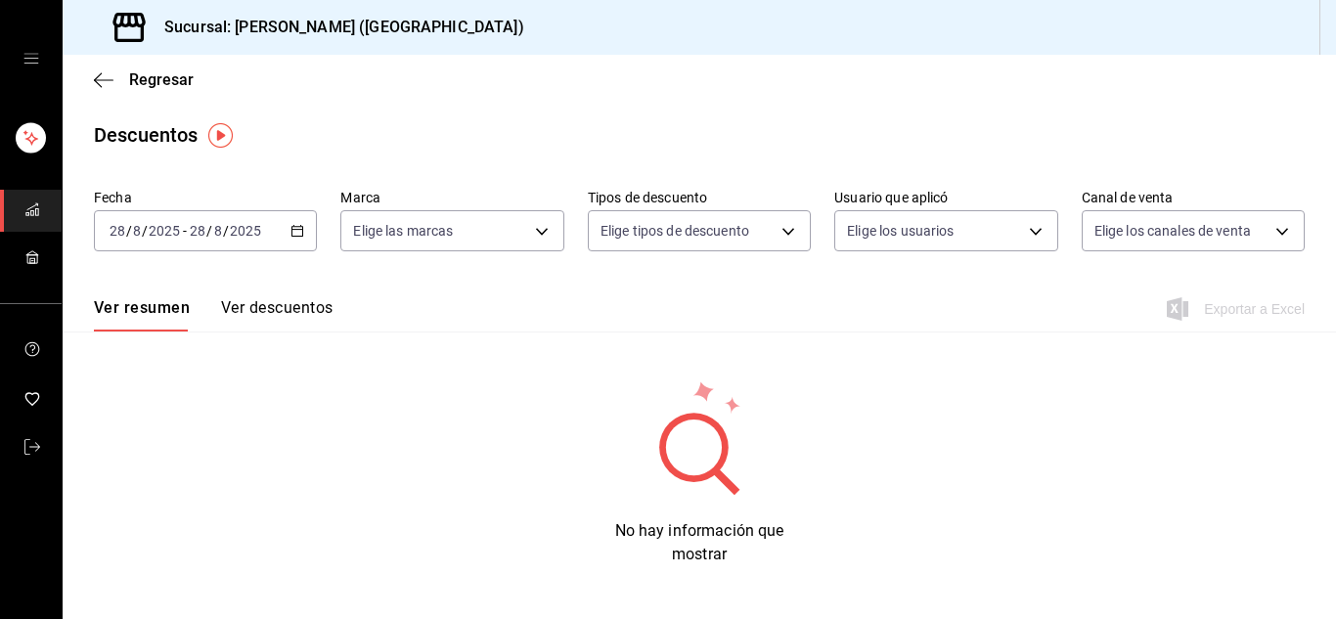
click at [299, 231] on icon "button" at bounding box center [298, 231] width 14 height 14
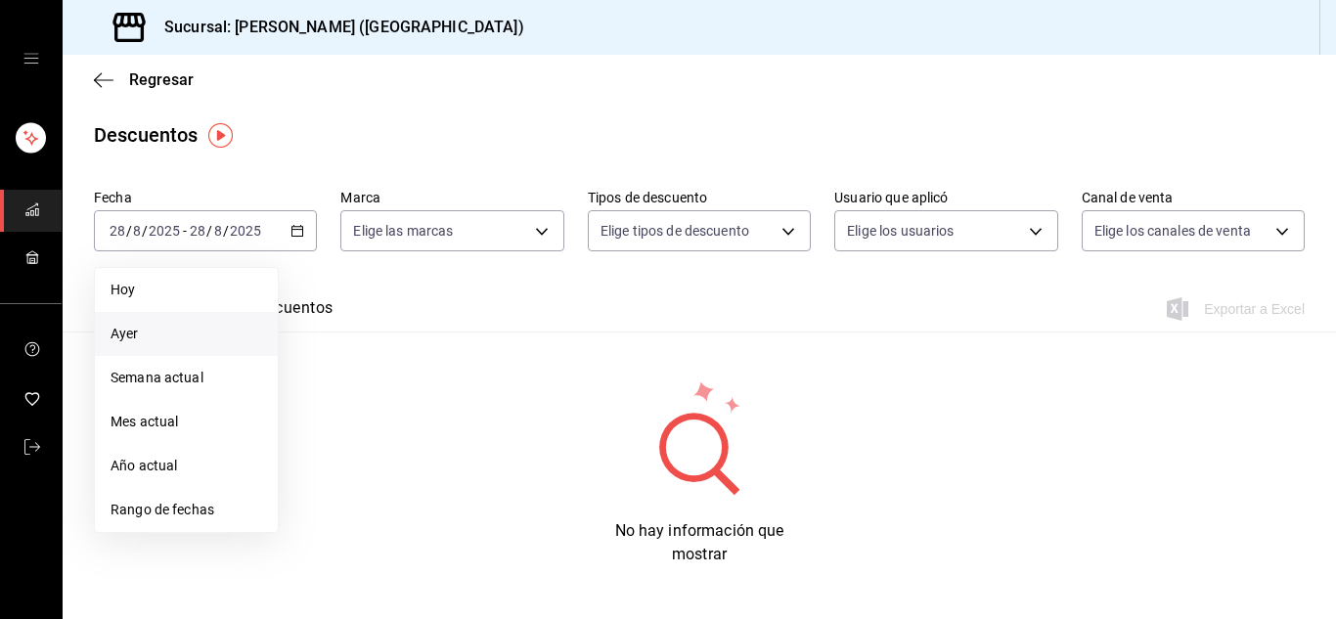
click at [200, 342] on span "Ayer" at bounding box center [187, 334] width 152 height 21
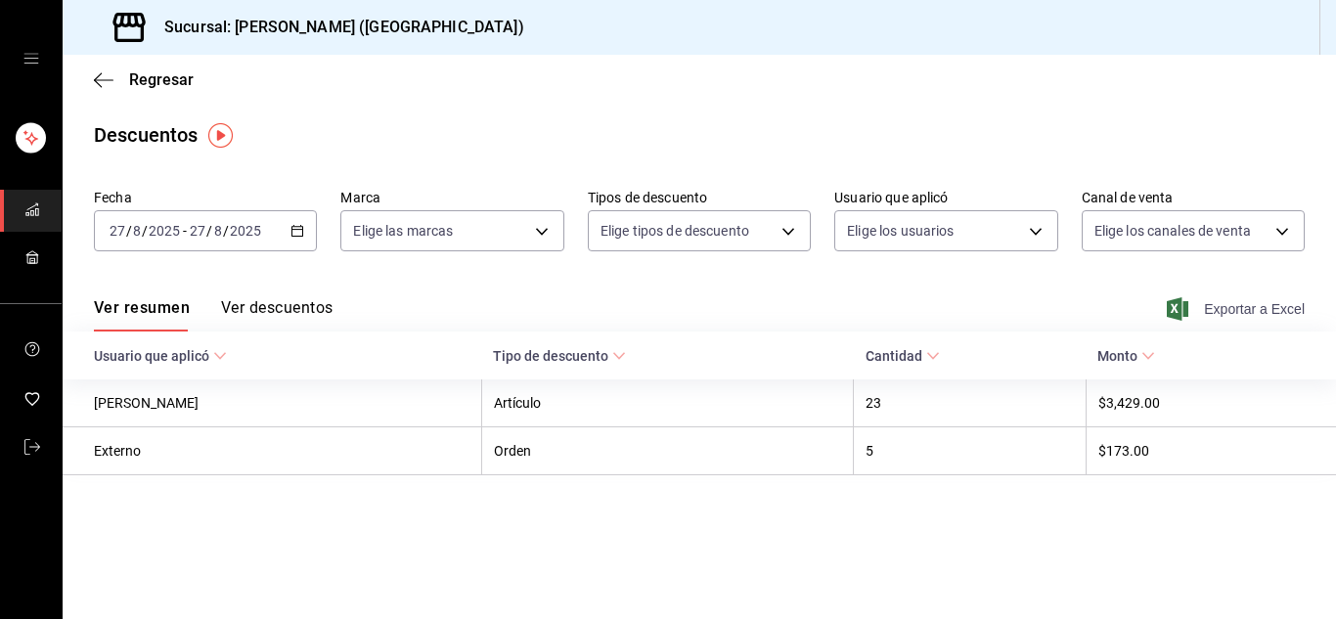
click at [1249, 304] on span "Exportar a Excel" at bounding box center [1238, 308] width 134 height 23
click at [109, 78] on icon "button" at bounding box center [104, 80] width 20 height 18
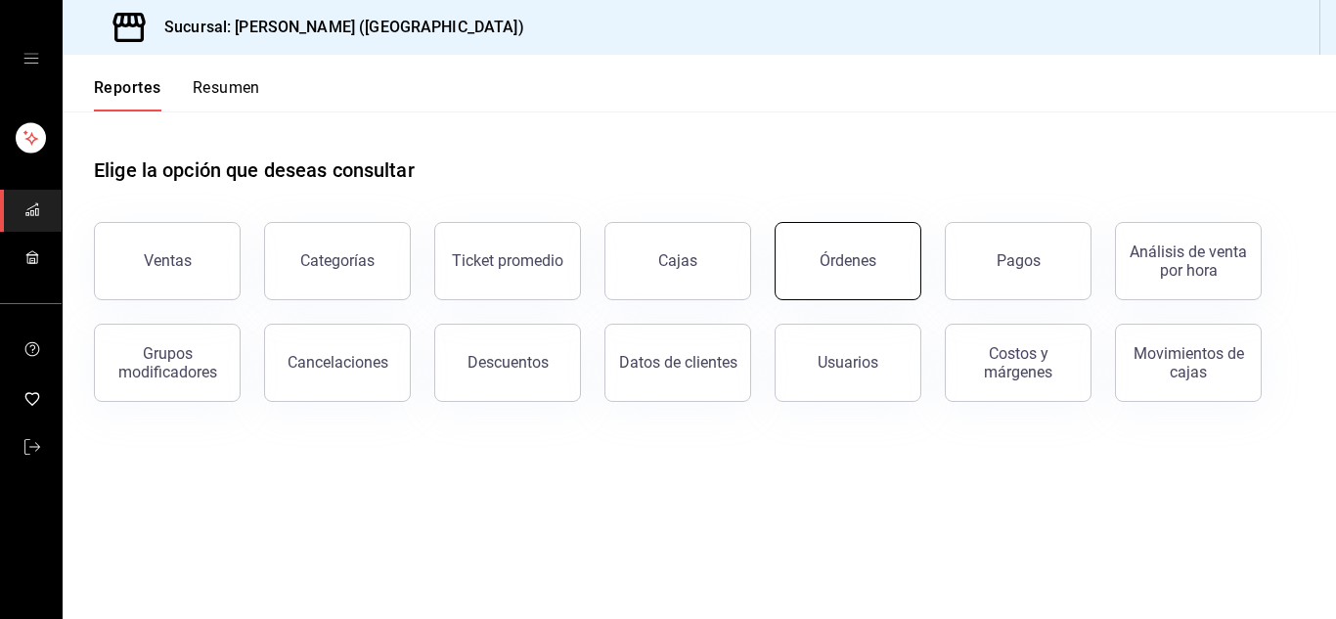
click at [860, 273] on button "Órdenes" at bounding box center [848, 261] width 147 height 78
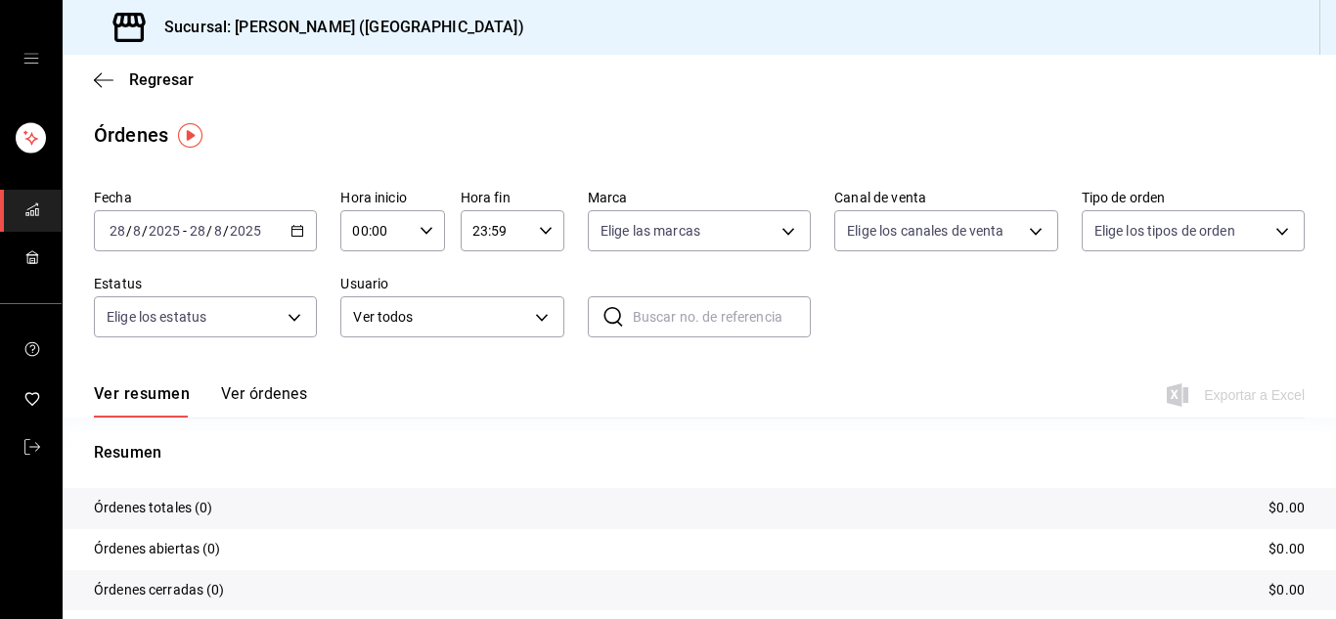
click at [293, 233] on icon "button" at bounding box center [298, 231] width 14 height 14
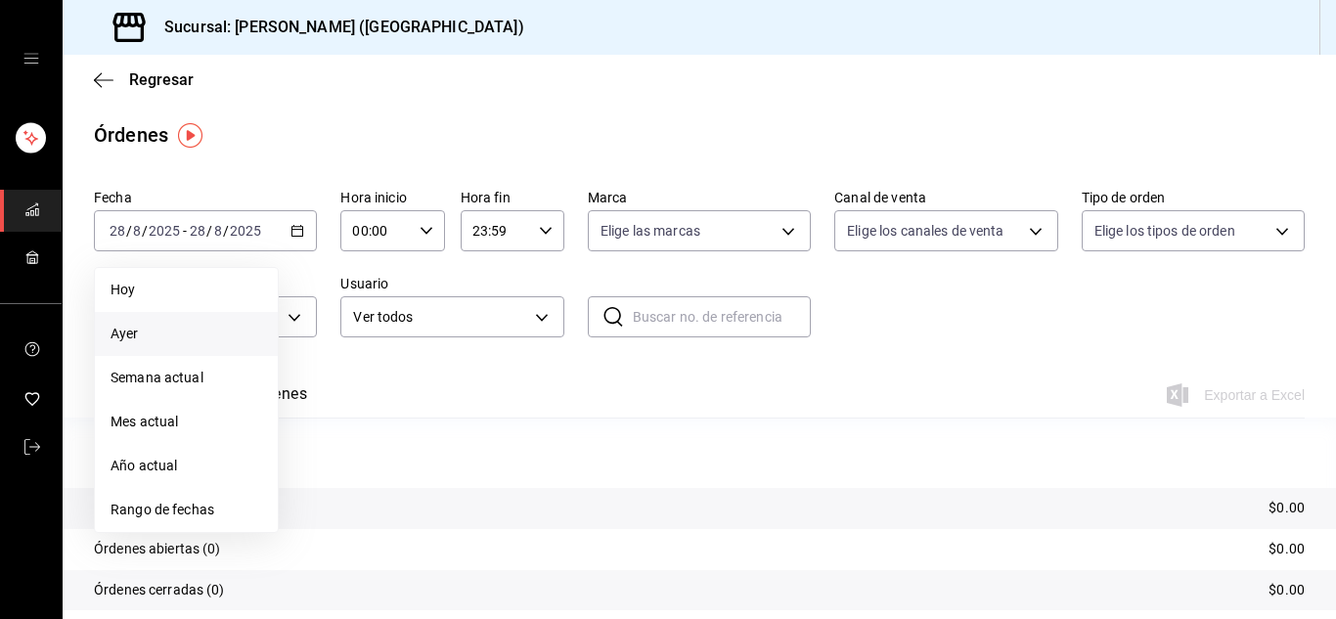
click at [199, 337] on span "Ayer" at bounding box center [187, 334] width 152 height 21
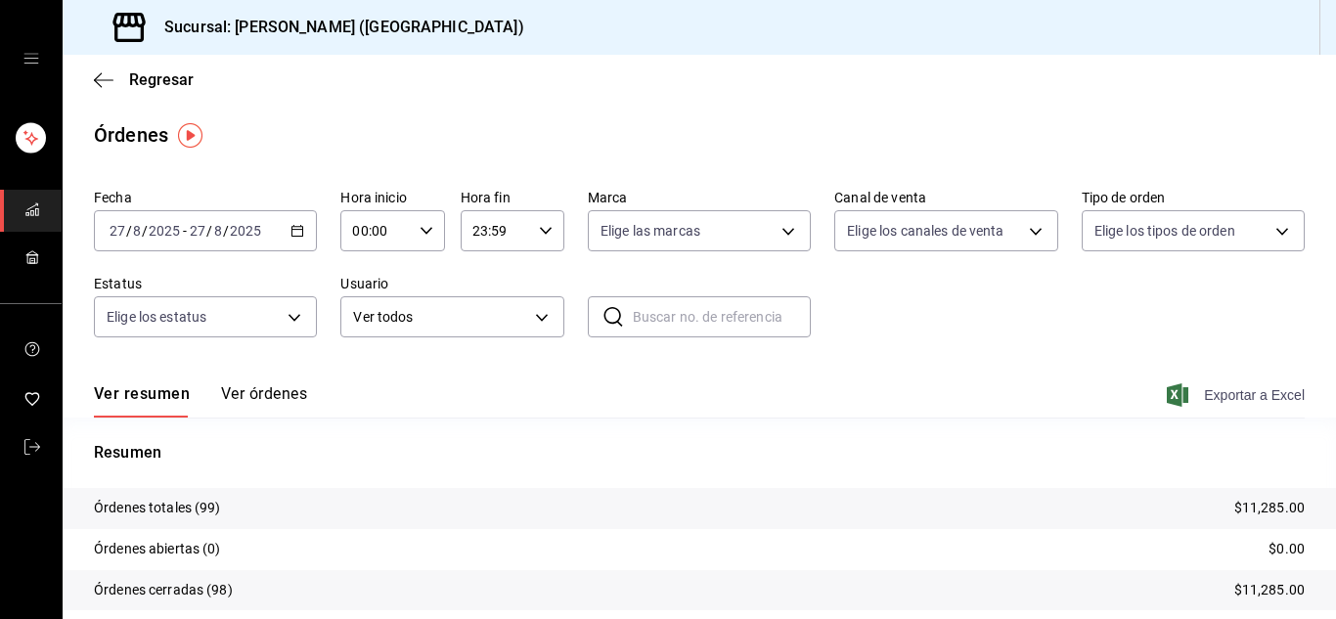
click at [1238, 400] on span "Exportar a Excel" at bounding box center [1238, 395] width 134 height 23
click at [107, 71] on icon "button" at bounding box center [104, 80] width 20 height 18
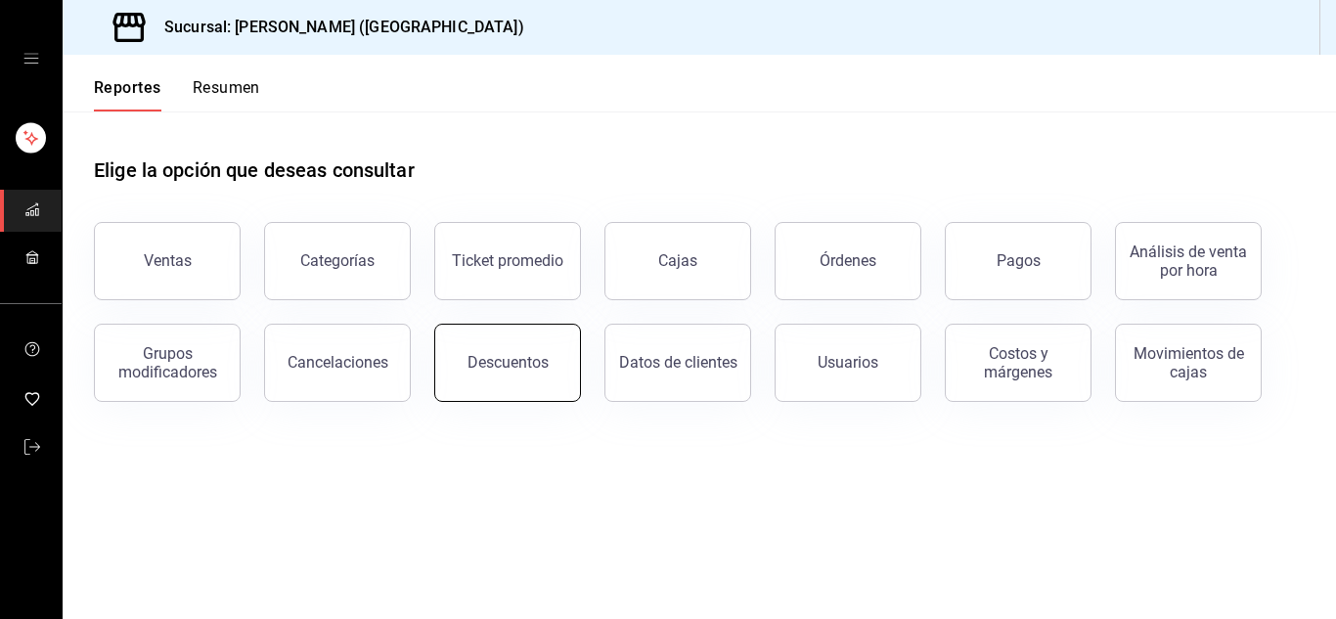
click at [514, 375] on button "Descuentos" at bounding box center [507, 363] width 147 height 78
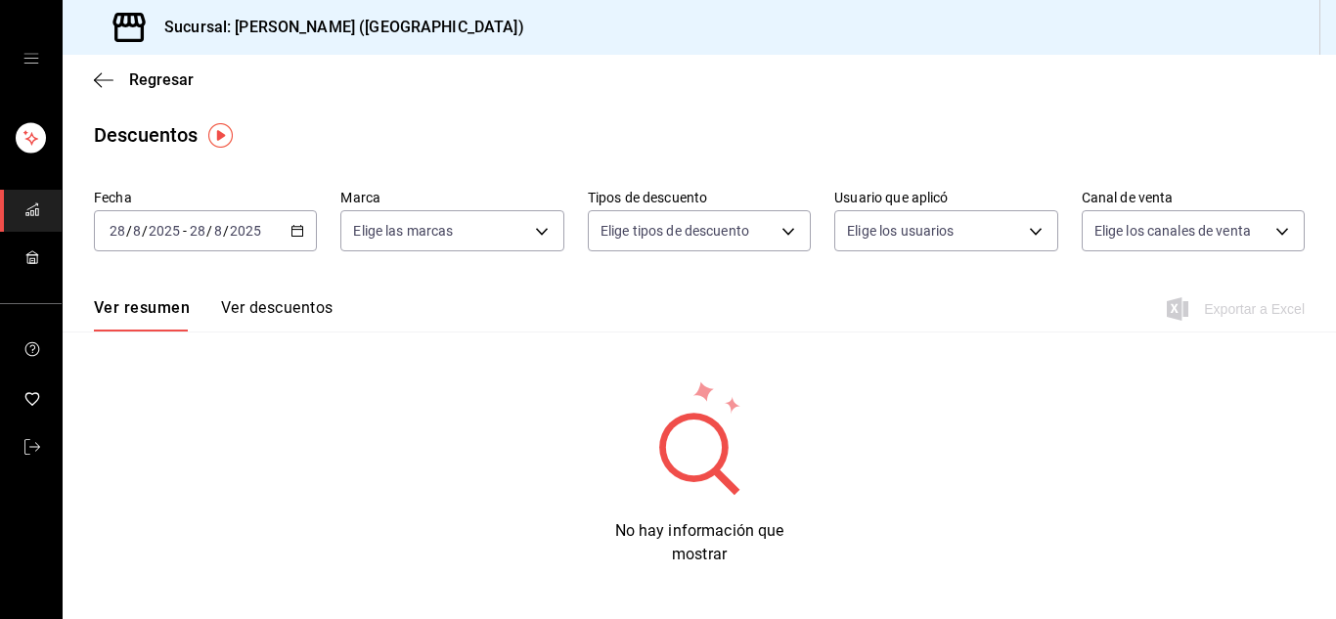
click at [299, 236] on \(Stroke\) "button" at bounding box center [298, 231] width 12 height 11
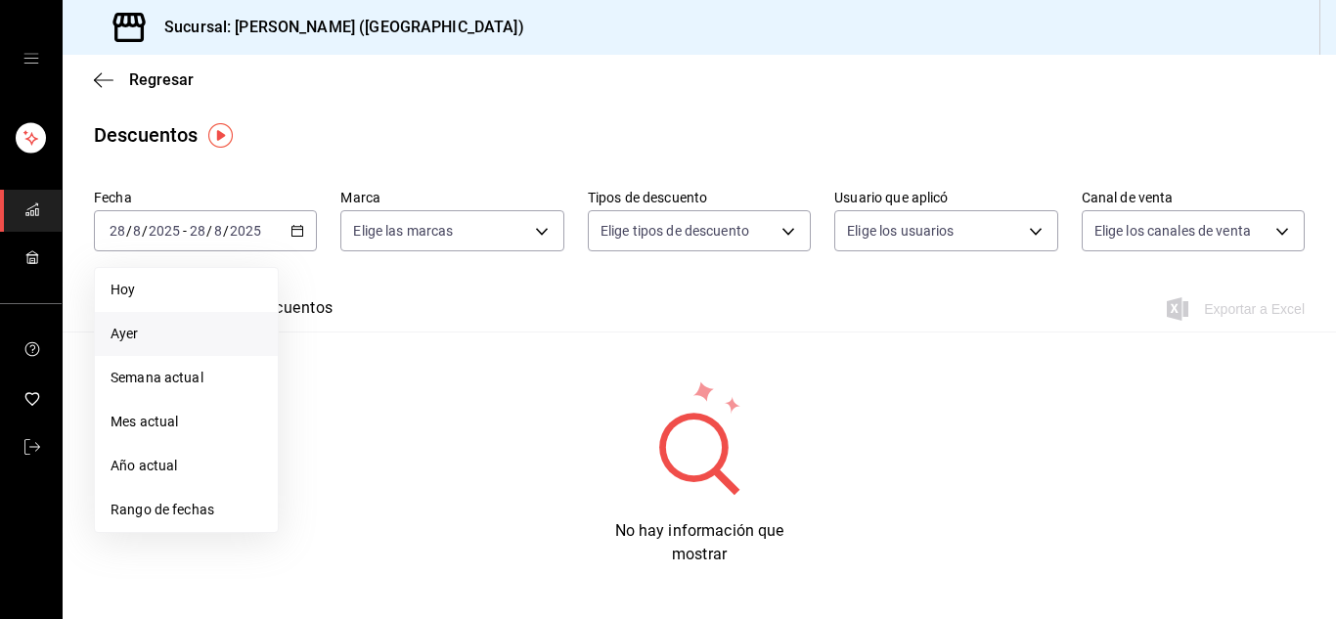
click at [205, 324] on span "Ayer" at bounding box center [187, 334] width 152 height 21
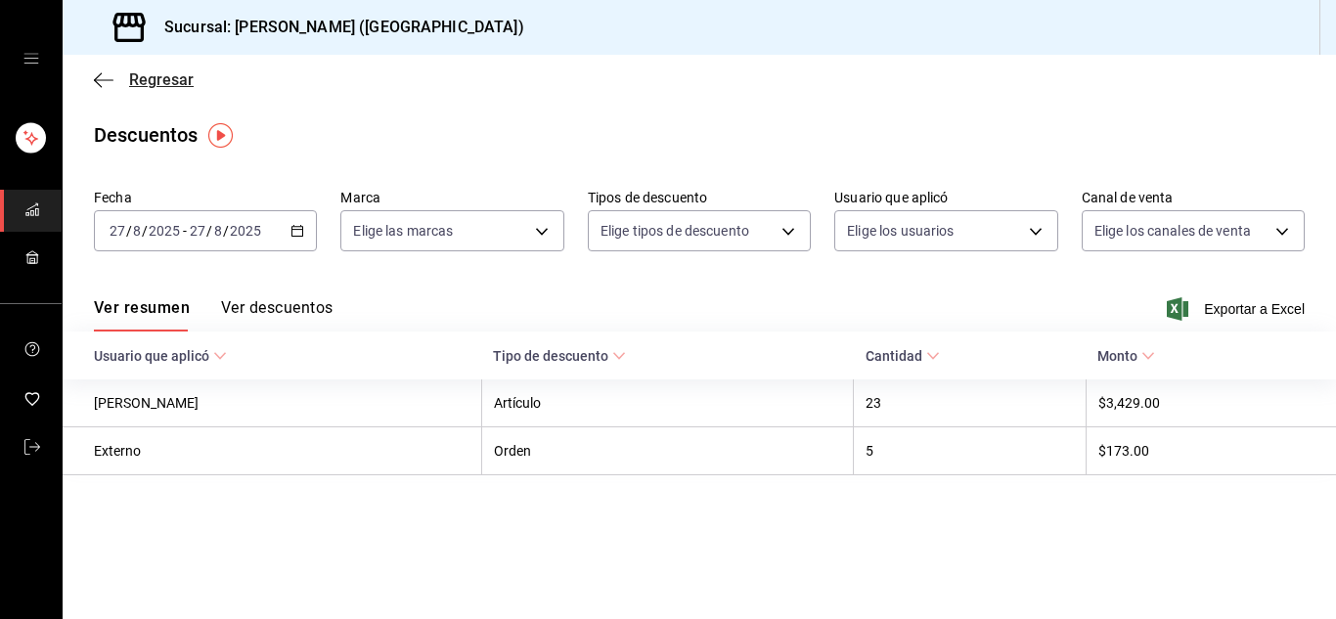
click at [108, 83] on icon "button" at bounding box center [104, 80] width 20 height 18
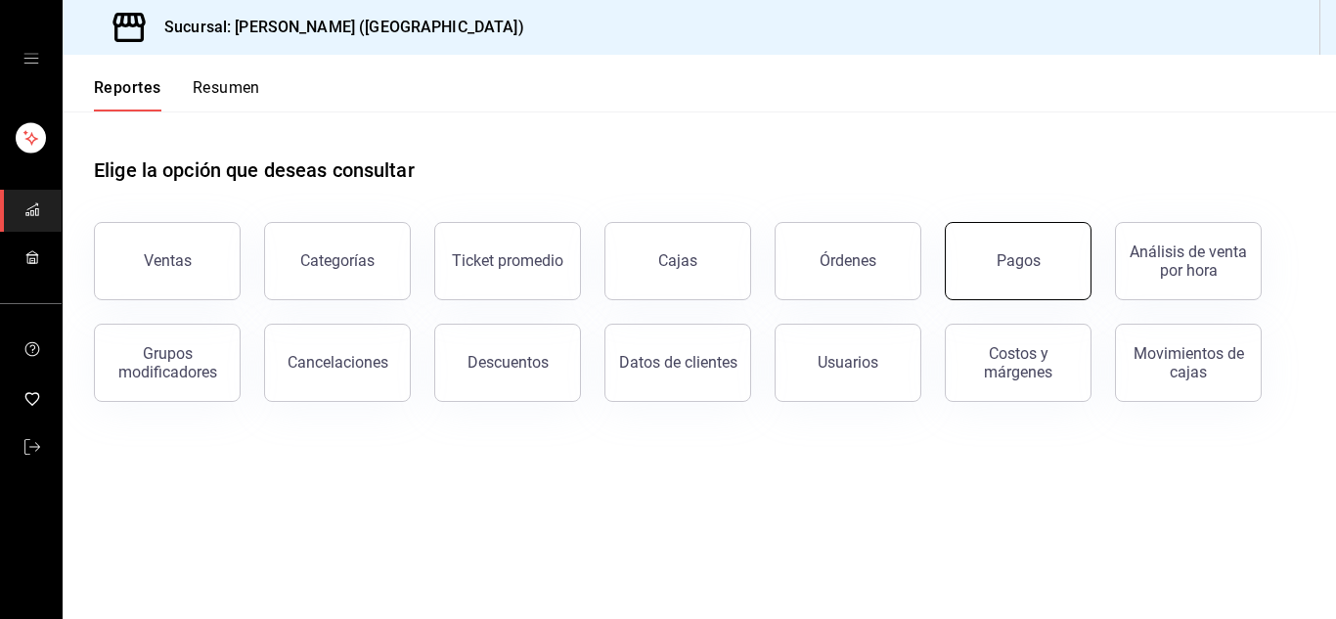
click at [1046, 275] on button "Pagos" at bounding box center [1018, 261] width 147 height 78
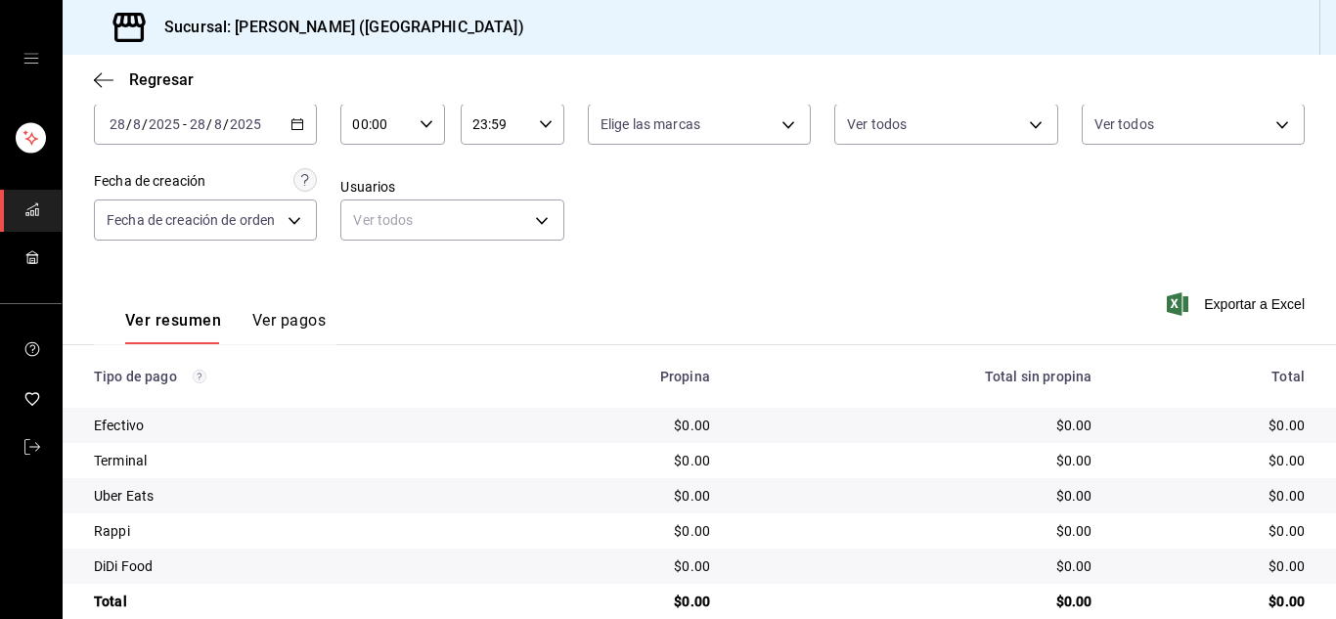
scroll to position [104, 0]
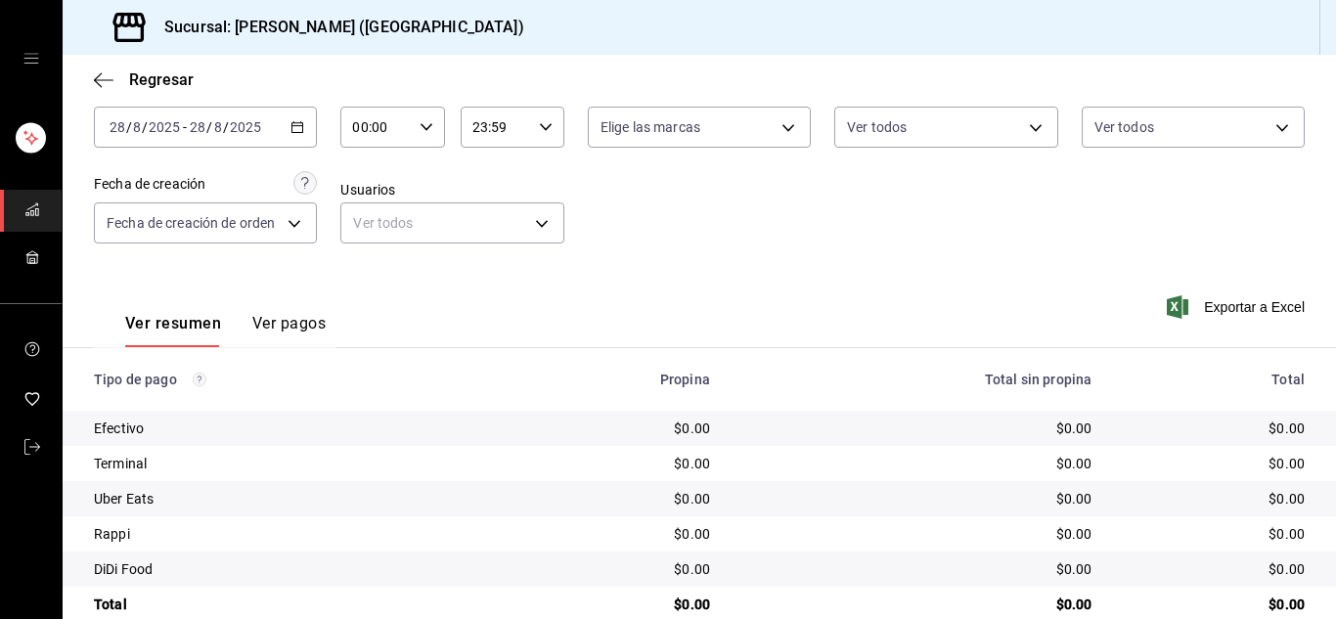
click at [302, 133] on div "2025-08-28 28 / 8 / 2025 - 2025-08-28 28 / 8 / 2025" at bounding box center [205, 127] width 223 height 41
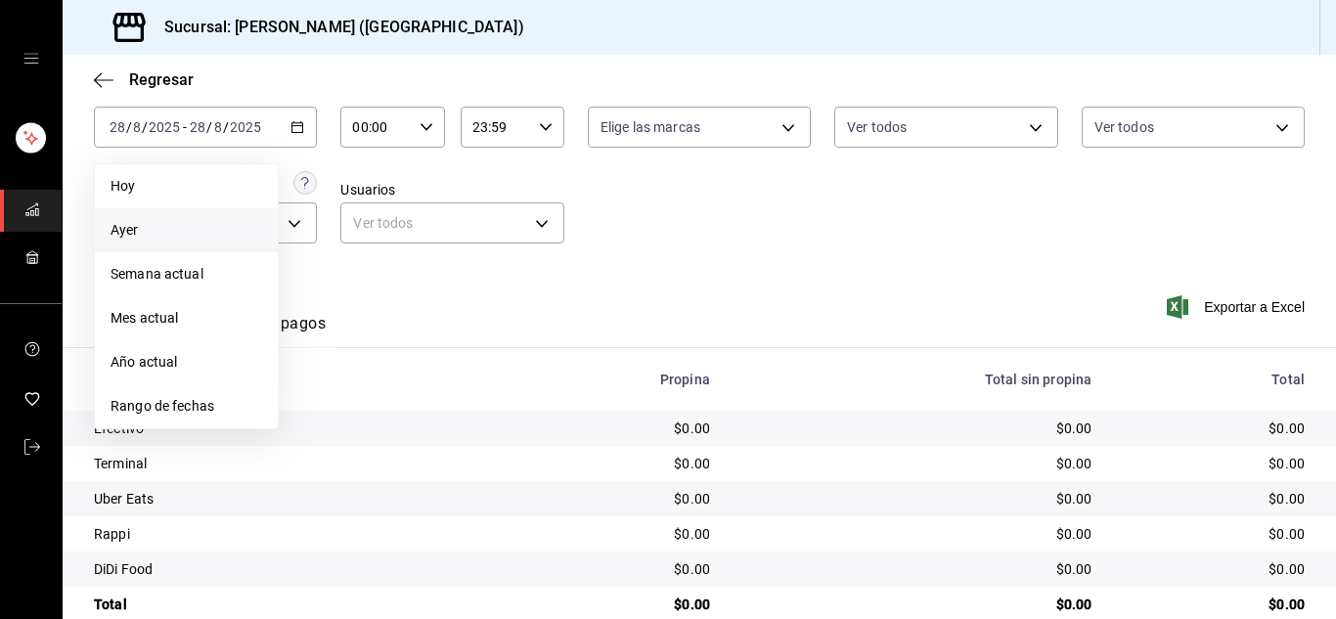
click at [183, 230] on span "Ayer" at bounding box center [187, 230] width 152 height 21
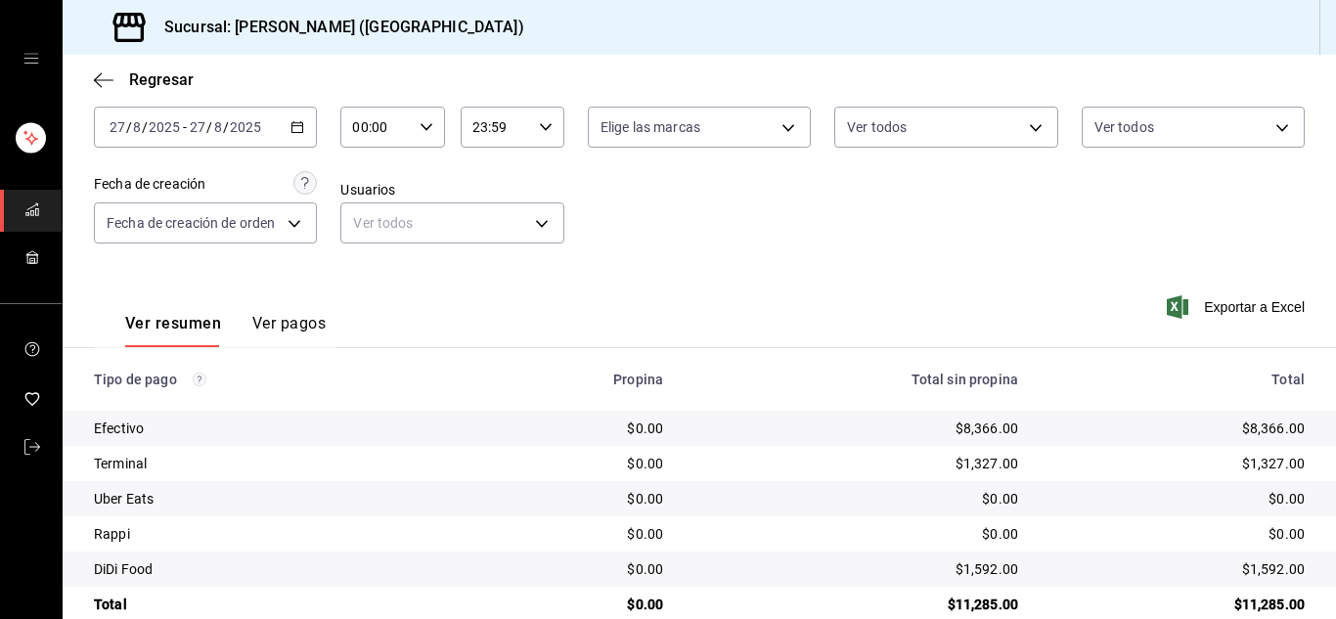
scroll to position [139, 0]
